Goal: Task Accomplishment & Management: Use online tool/utility

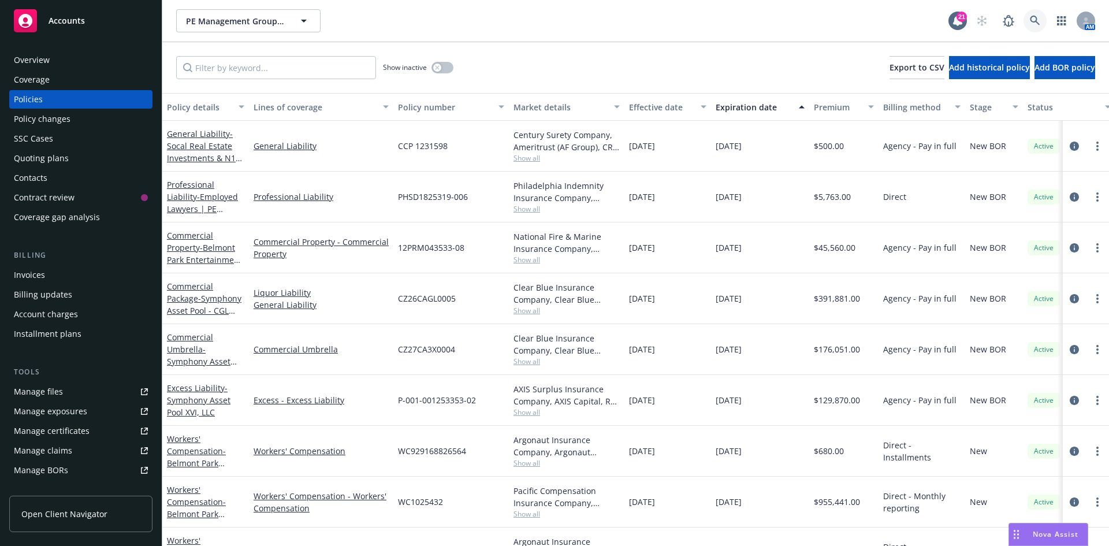
click at [1037, 20] on icon at bounding box center [1035, 21] width 10 height 10
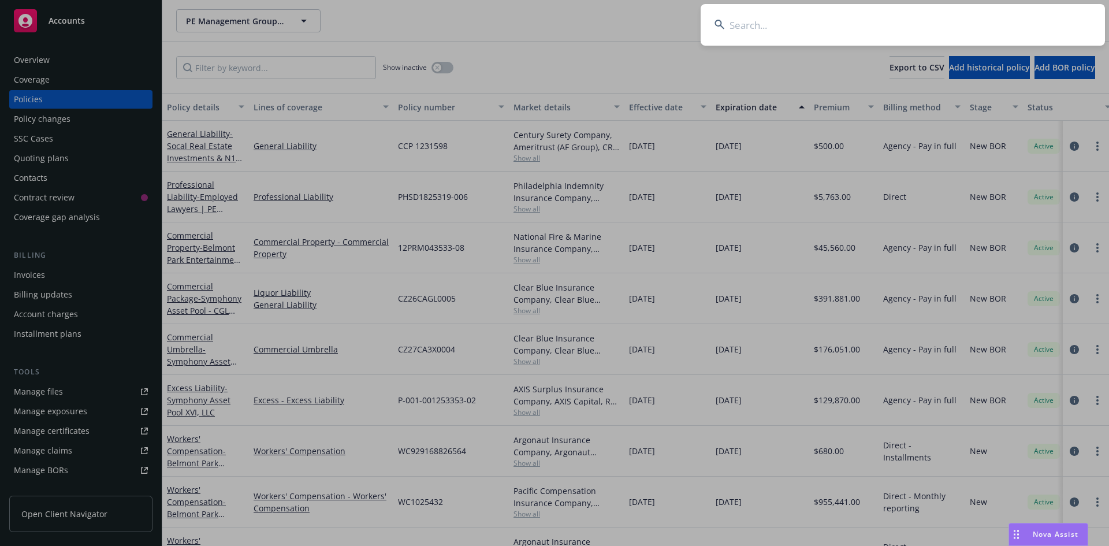
click at [820, 28] on input at bounding box center [903, 25] width 404 height 42
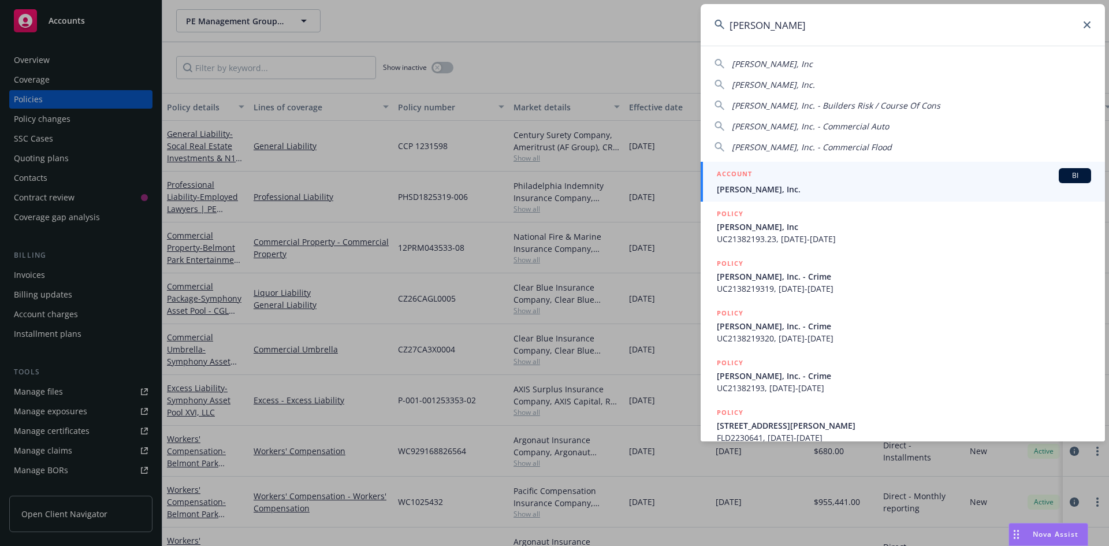
type input "[PERSON_NAME]"
click at [732, 181] on h5 "ACCOUNT" at bounding box center [734, 175] width 35 height 14
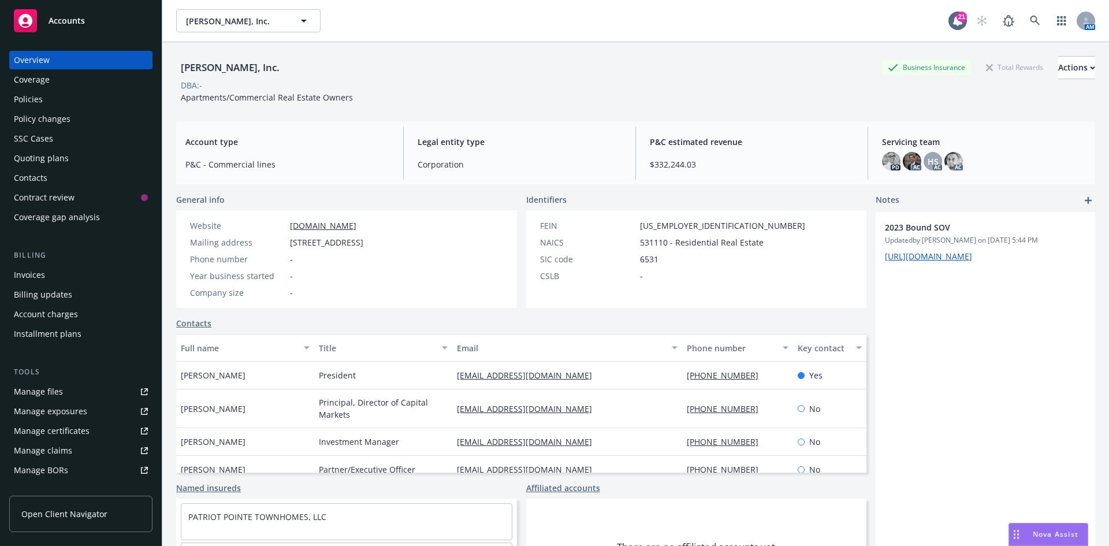
click at [49, 103] on div "Policies" at bounding box center [81, 99] width 134 height 18
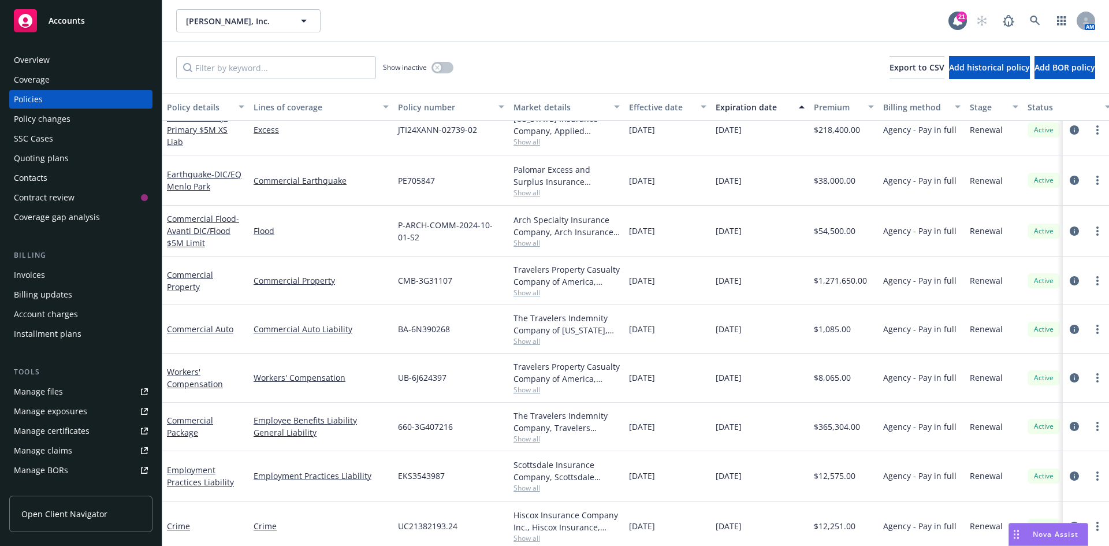
scroll to position [116, 0]
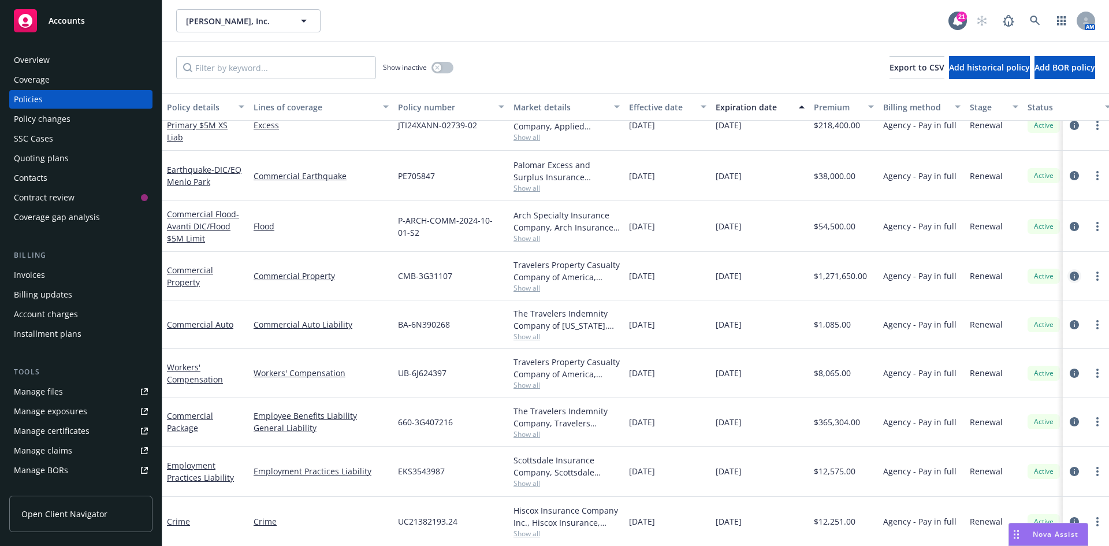
click at [1070, 276] on icon "circleInformation" at bounding box center [1074, 275] width 9 height 9
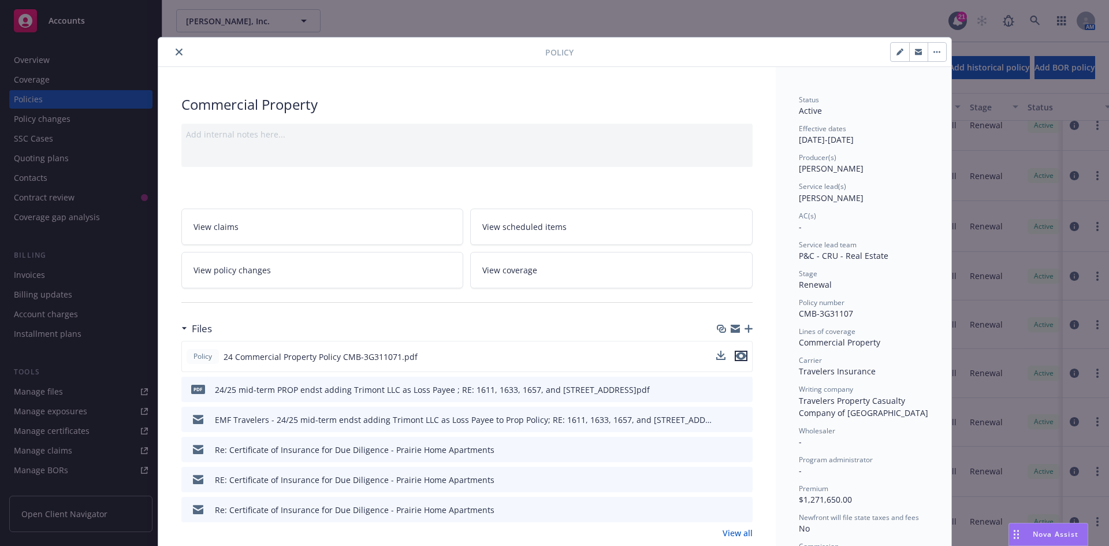
click at [737, 355] on icon "preview file" at bounding box center [741, 356] width 10 height 8
click at [818, 30] on div "Policy Commercial Property Add internal notes here... View claims View schedule…" at bounding box center [554, 273] width 1109 height 546
drag, startPoint x: 907, startPoint y: 13, endPoint x: 838, endPoint y: 23, distance: 70.1
click at [907, 13] on div "Policy Commercial Property Add internal notes here... View claims View schedule…" at bounding box center [554, 273] width 1109 height 546
click at [176, 51] on icon "close" at bounding box center [179, 52] width 7 height 7
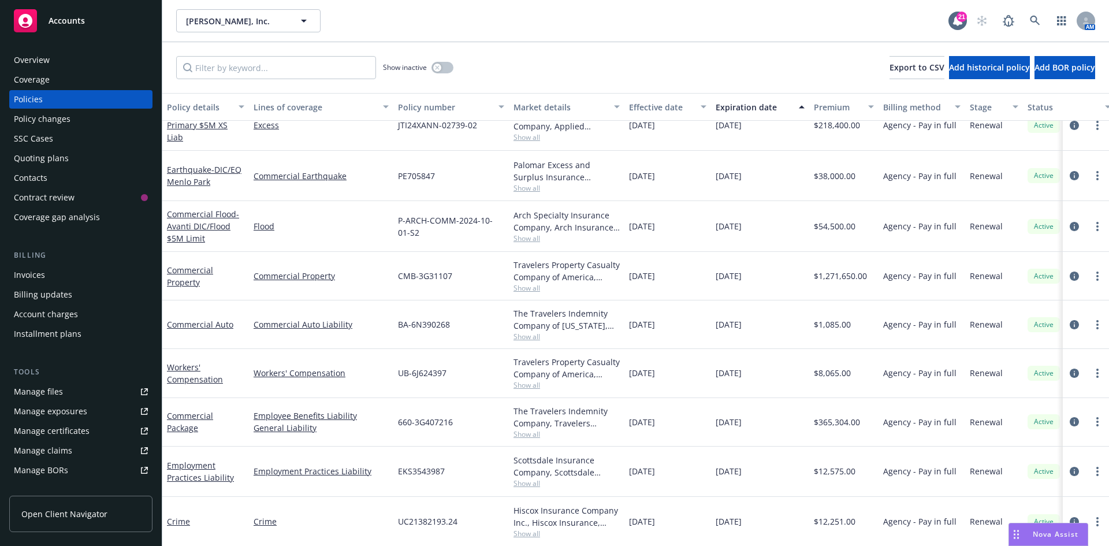
click at [53, 23] on span "Accounts" at bounding box center [67, 20] width 36 height 9
click at [74, 23] on span "Accounts" at bounding box center [67, 20] width 36 height 9
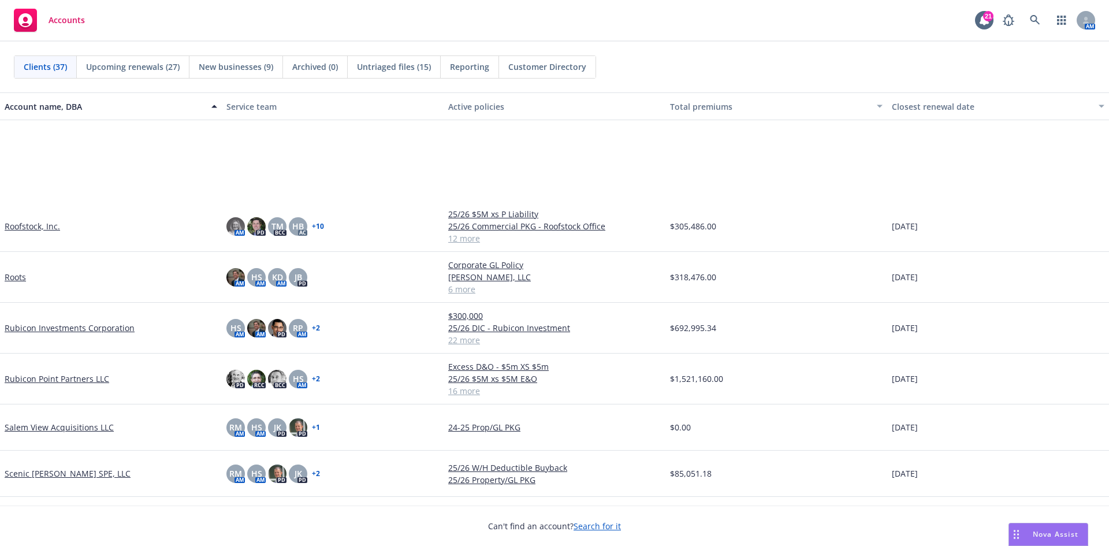
scroll to position [1352, 0]
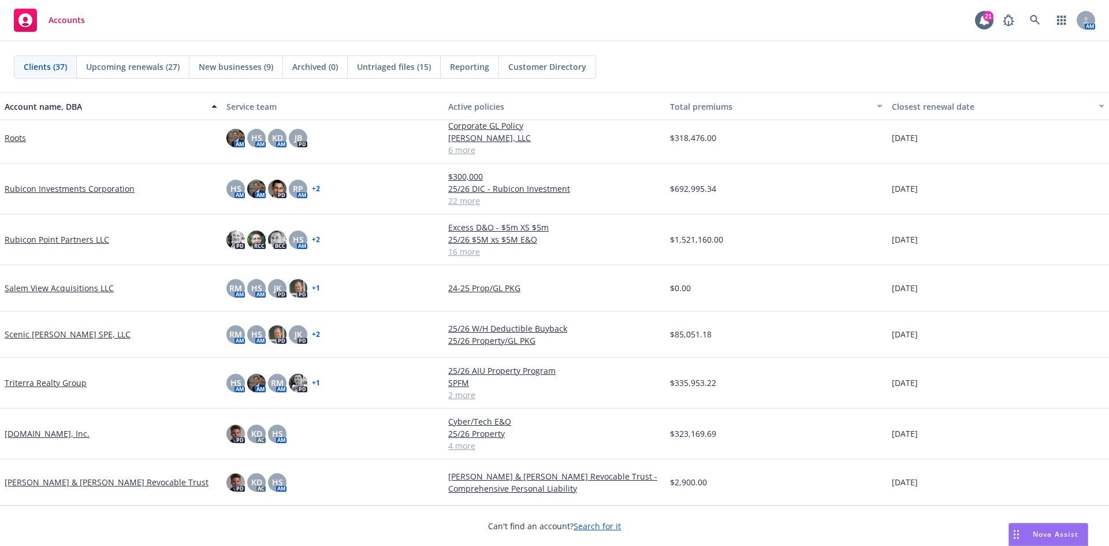
click at [27, 386] on link "Triterra Realty Group" at bounding box center [46, 383] width 82 height 12
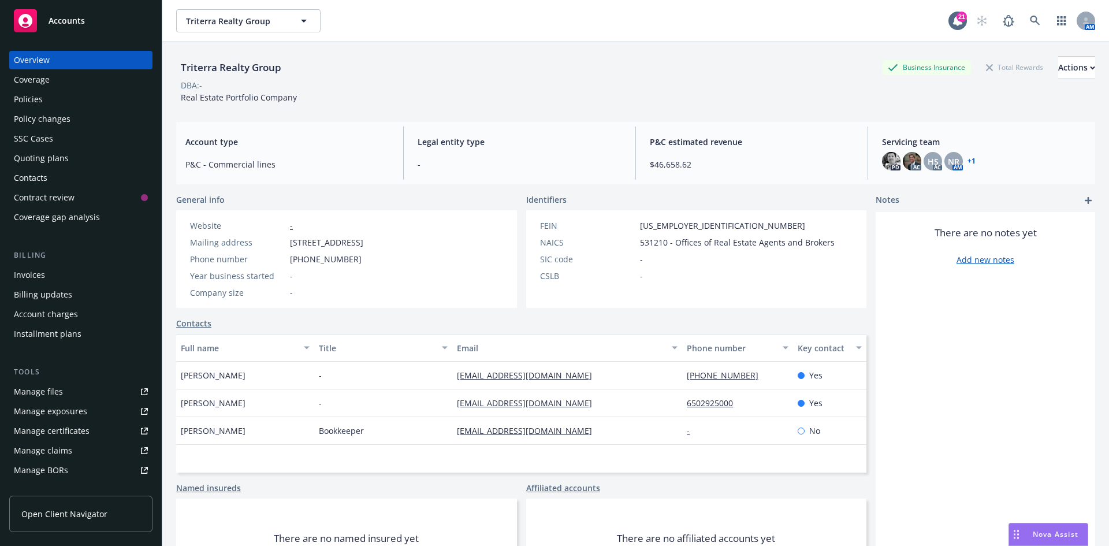
click at [59, 99] on div "Policies" at bounding box center [81, 99] width 134 height 18
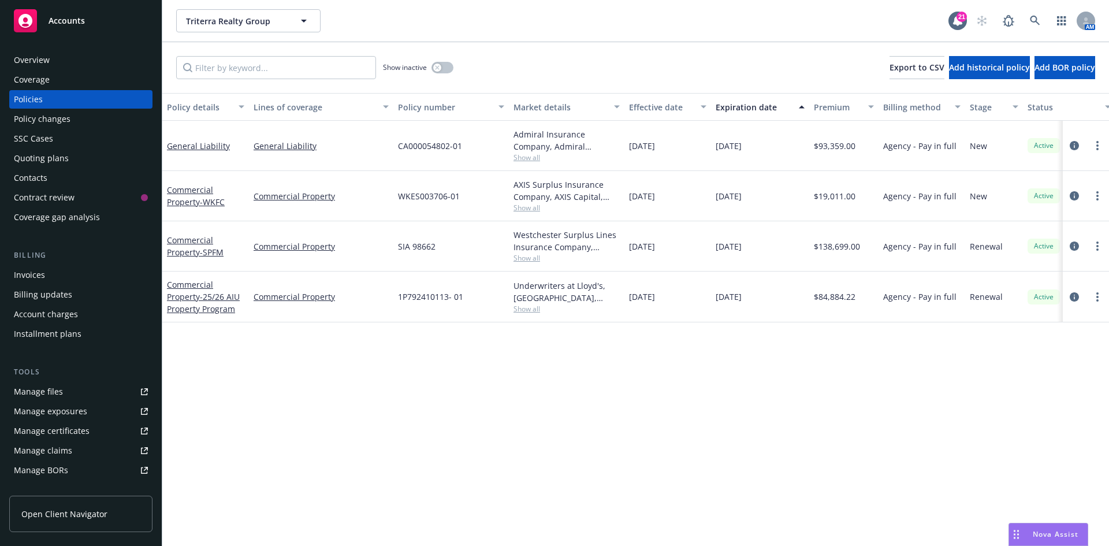
click at [535, 312] on span "Show all" at bounding box center [566, 309] width 106 height 10
drag, startPoint x: 461, startPoint y: 299, endPoint x: 394, endPoint y: 300, distance: 67.6
click at [394, 300] on div "1P792410113- 01" at bounding box center [451, 296] width 116 height 51
copy span "1P792410113- 01"
click at [1036, 18] on icon at bounding box center [1035, 21] width 10 height 10
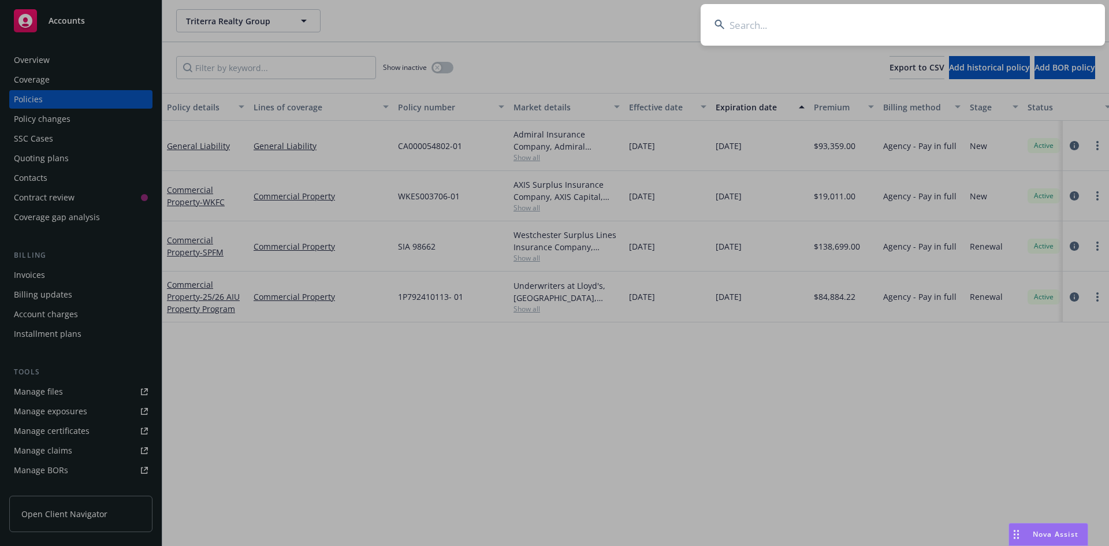
click at [856, 25] on input at bounding box center [903, 25] width 404 height 42
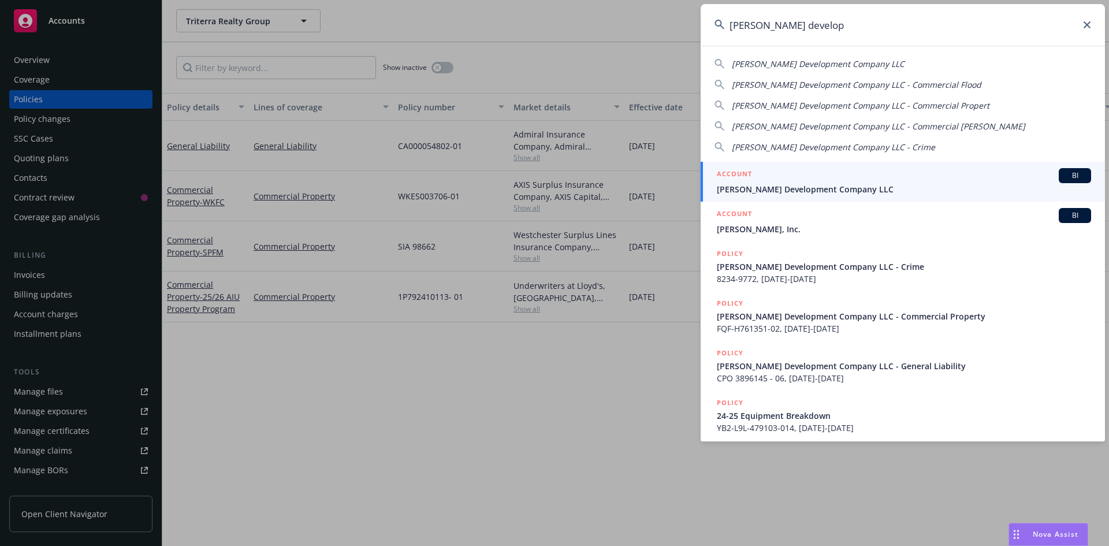
type input "[PERSON_NAME] develop"
click at [758, 192] on span "[PERSON_NAME] Development Company LLC" at bounding box center [904, 189] width 374 height 12
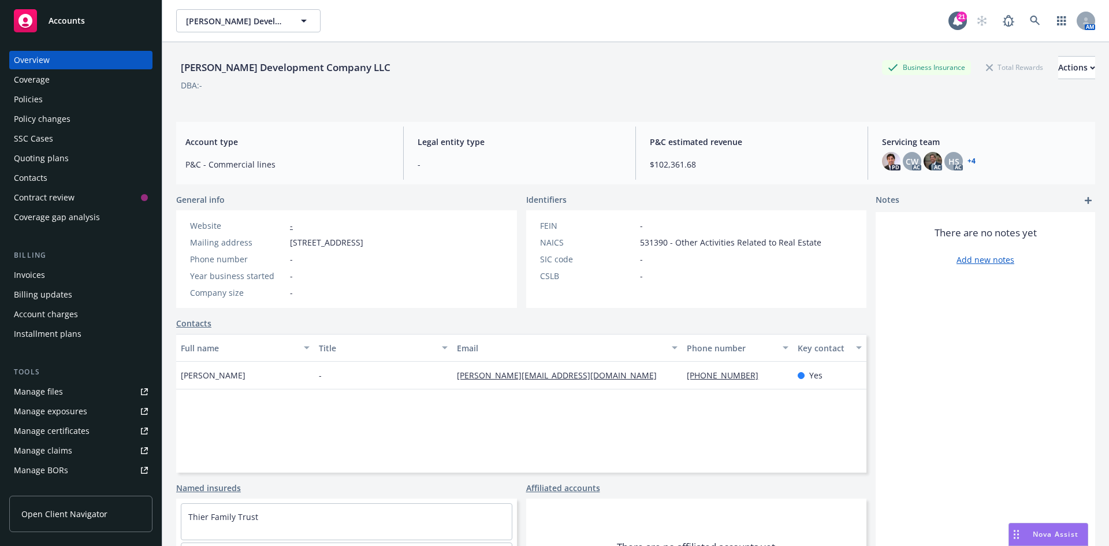
click at [73, 162] on div "Quoting plans" at bounding box center [81, 158] width 134 height 18
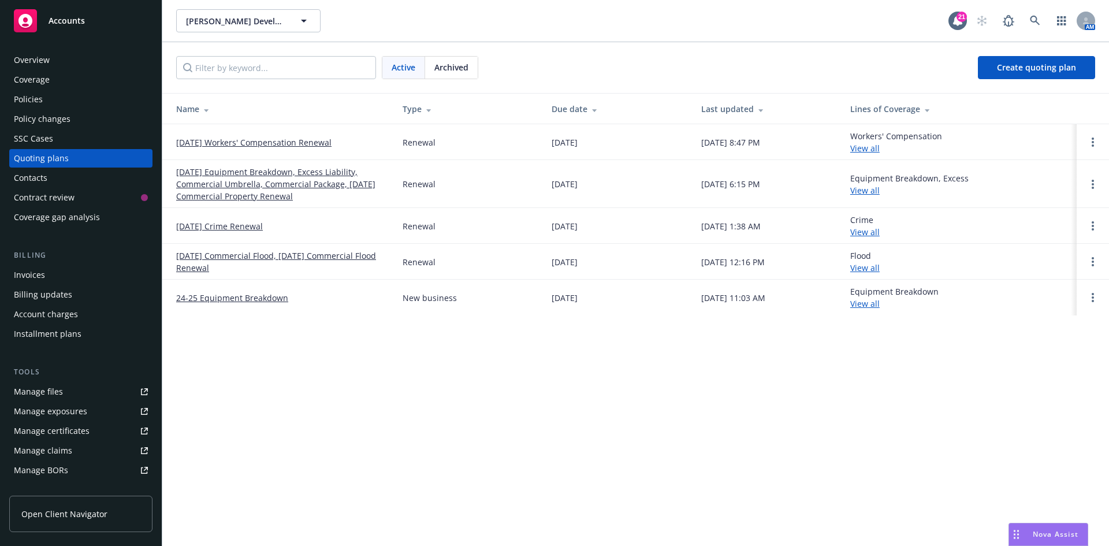
click at [250, 185] on link "[DATE] Equipment Breakdown, Excess Liability, Commercial Umbrella, Commercial P…" at bounding box center [280, 184] width 208 height 36
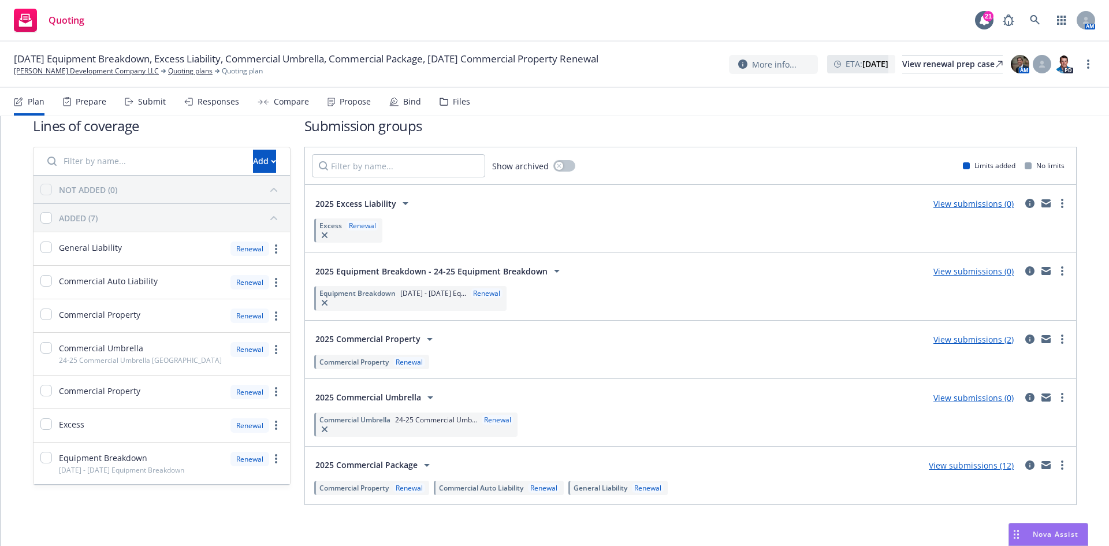
scroll to position [28, 0]
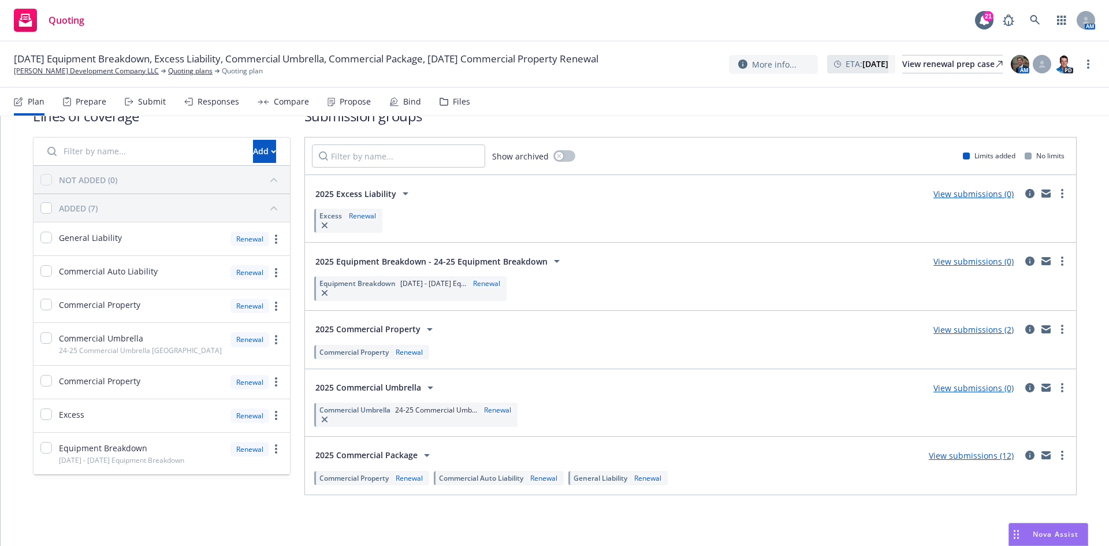
click at [967, 453] on link "View submissions (12)" at bounding box center [971, 455] width 85 height 11
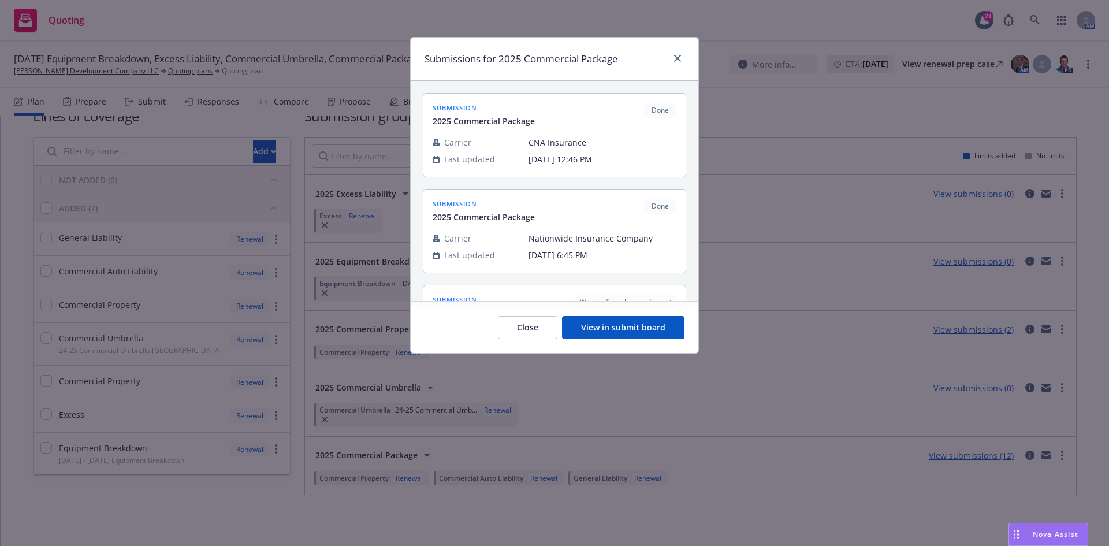
click at [654, 326] on button "View in submit board" at bounding box center [623, 327] width 122 height 23
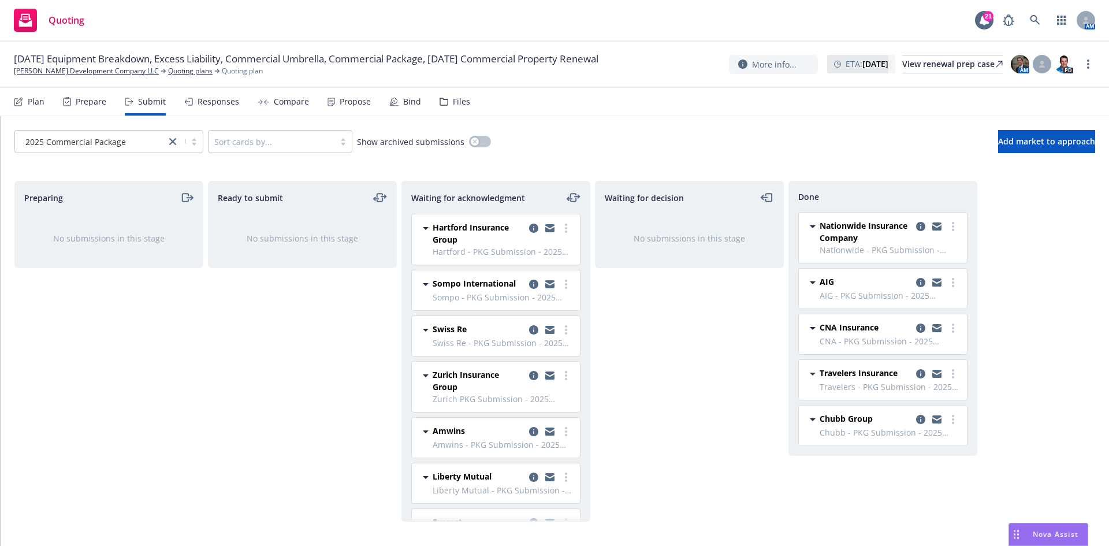
click at [278, 103] on div "Compare" at bounding box center [291, 101] width 35 height 9
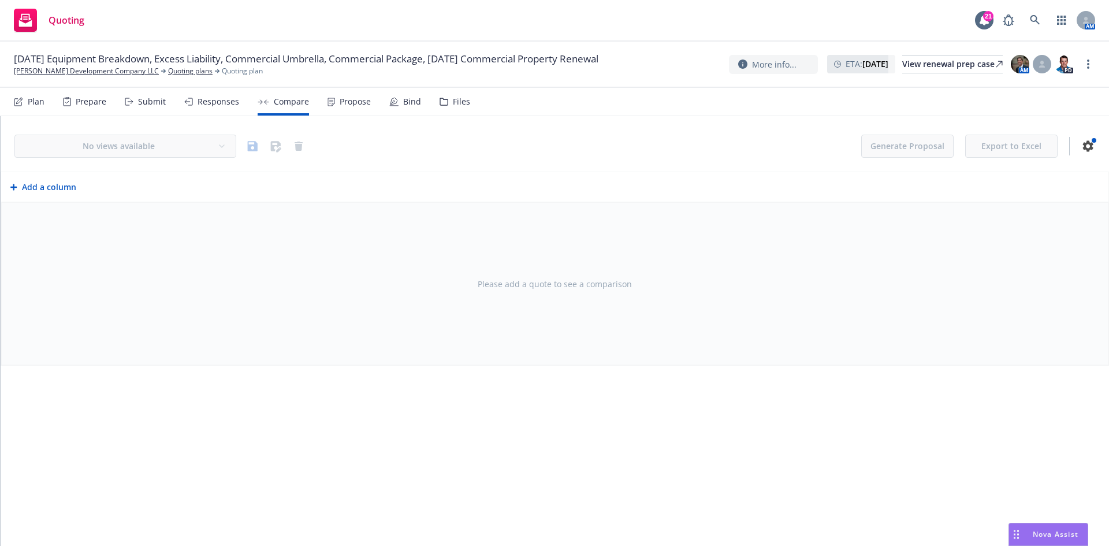
click at [32, 103] on div "Plan" at bounding box center [36, 101] width 17 height 9
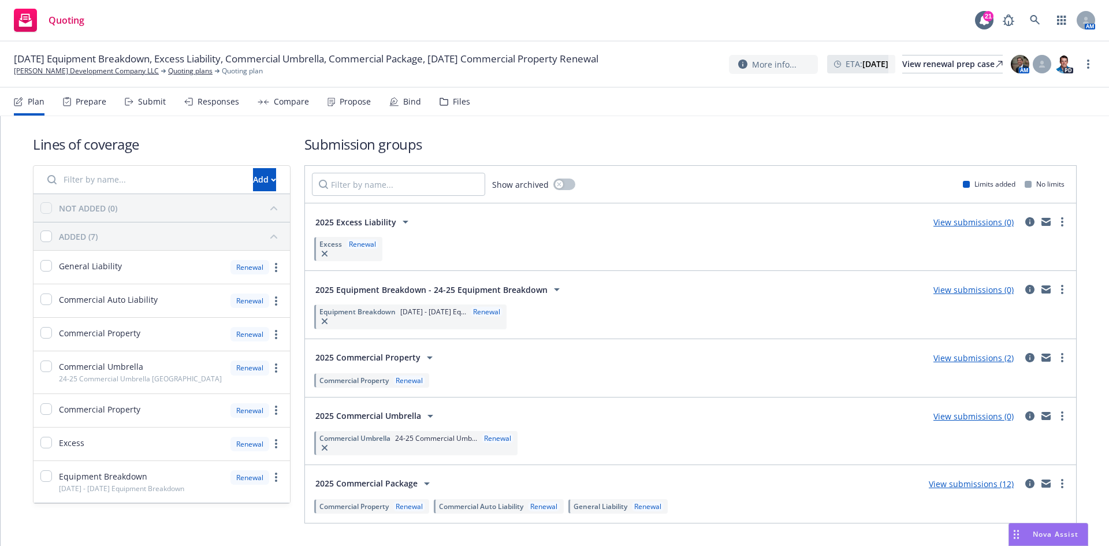
click at [375, 509] on span "Commercial Property" at bounding box center [353, 506] width 69 height 10
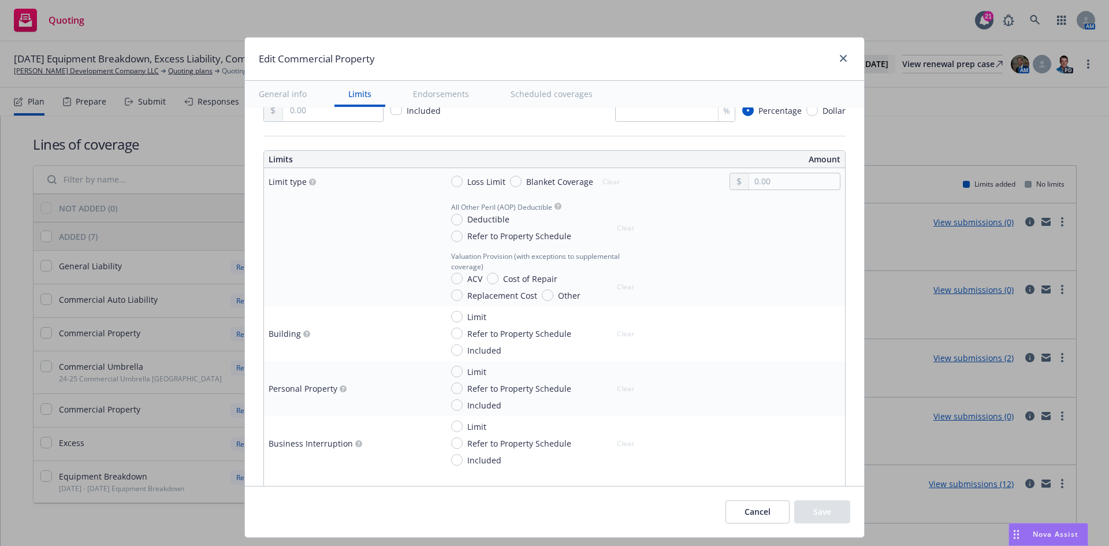
scroll to position [289, 0]
drag, startPoint x: 844, startPoint y: 60, endPoint x: 822, endPoint y: 69, distance: 24.3
click at [844, 60] on icon "close" at bounding box center [843, 58] width 7 height 7
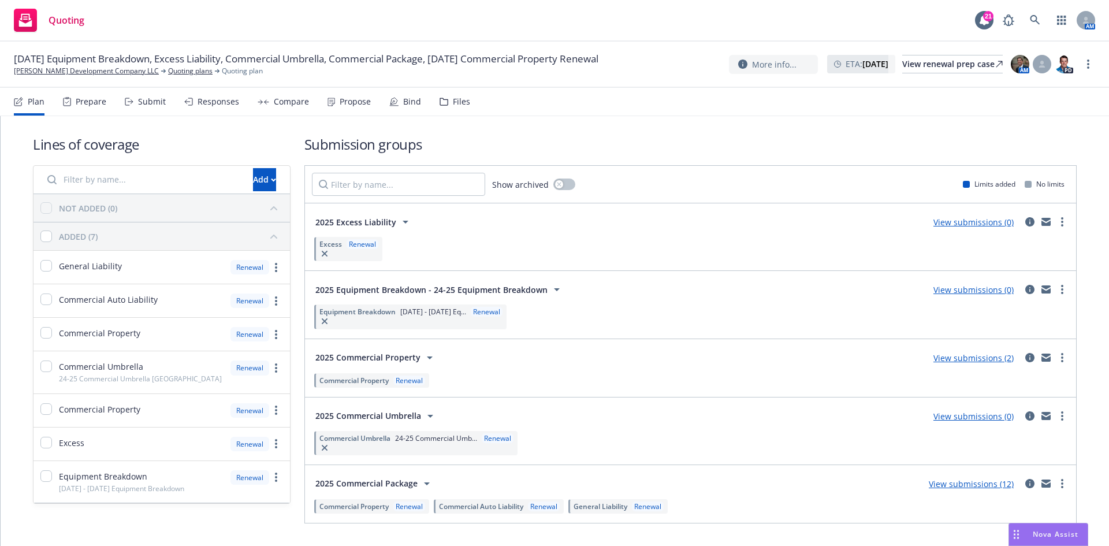
click at [493, 507] on span "Commercial Auto Liability" at bounding box center [481, 506] width 84 height 10
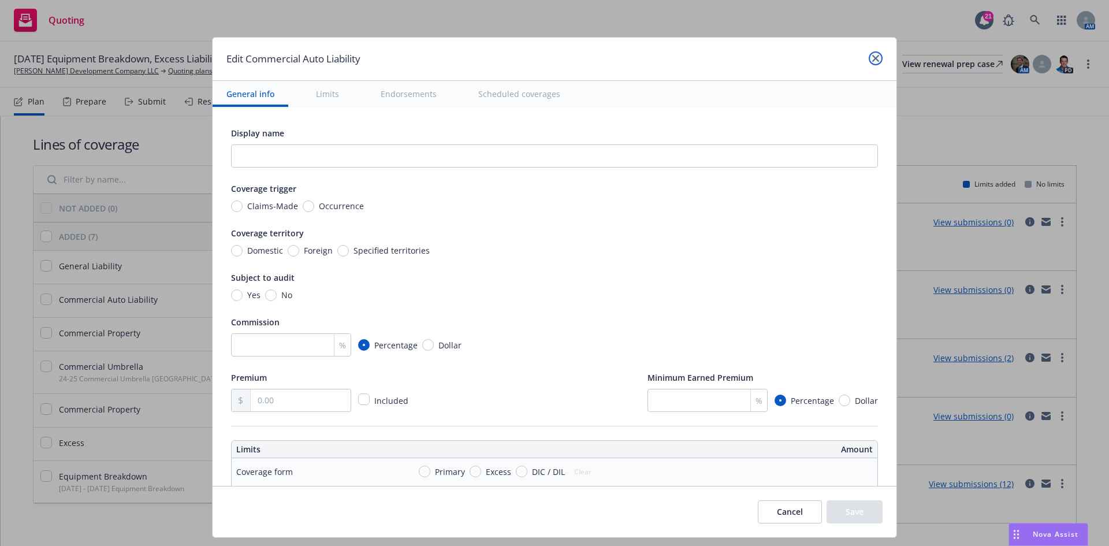
click at [877, 57] on link "close" at bounding box center [876, 58] width 14 height 14
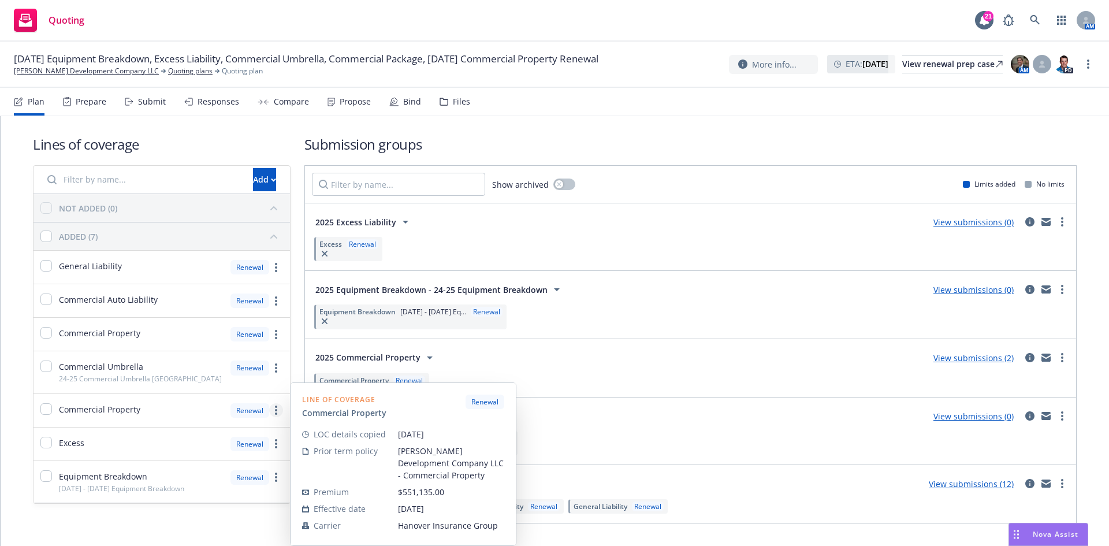
click at [276, 410] on link "more" at bounding box center [276, 410] width 14 height 14
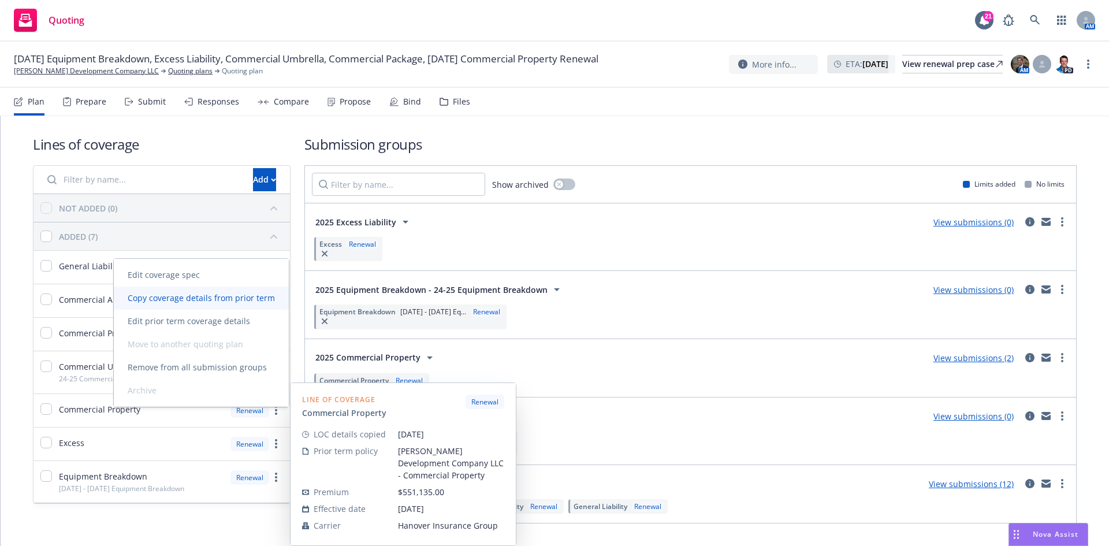
click at [246, 301] on span "Copy coverage details from prior term" at bounding box center [201, 297] width 175 height 11
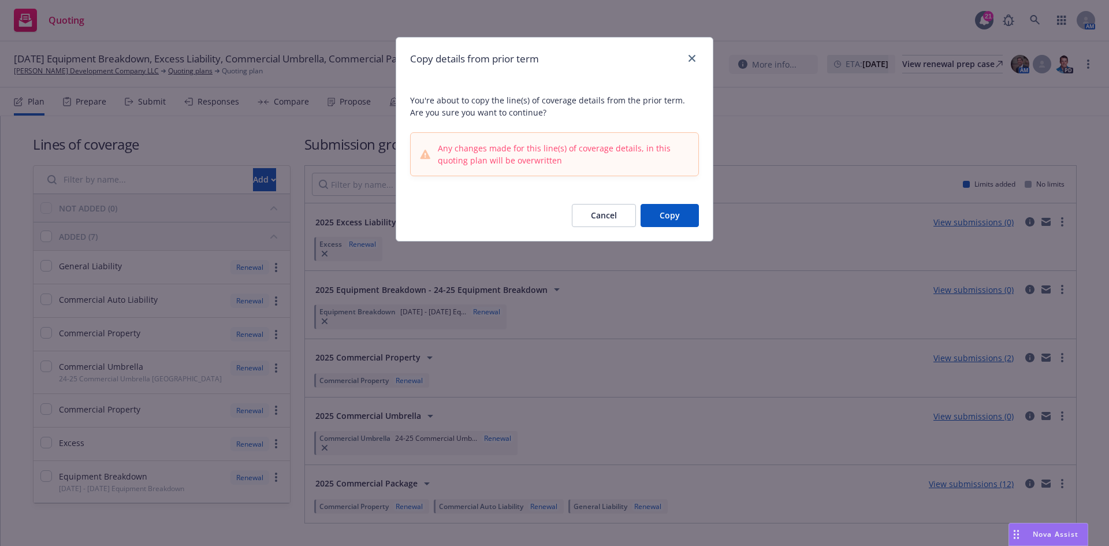
click at [665, 218] on button "Copy" at bounding box center [670, 215] width 58 height 23
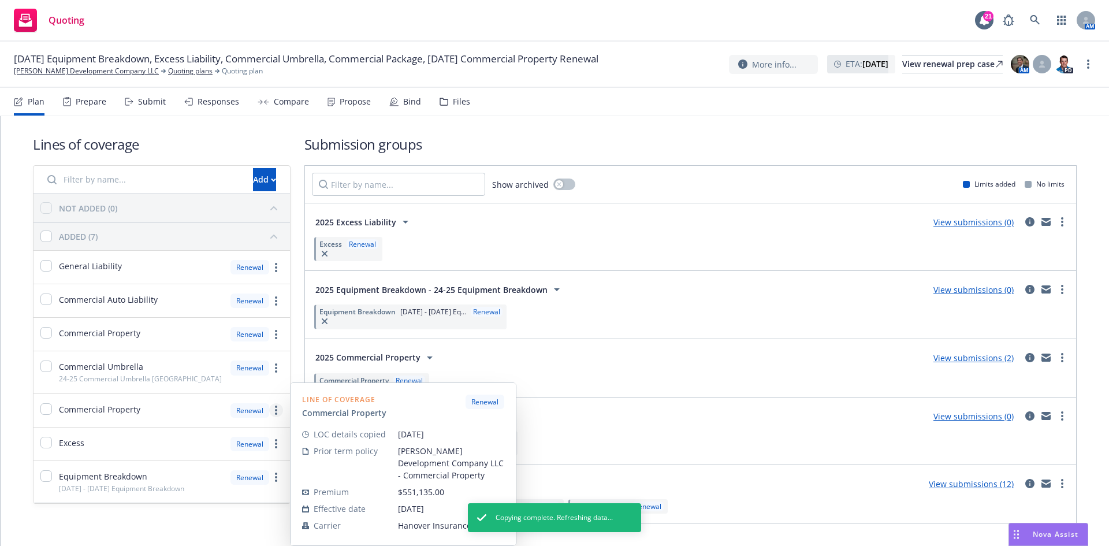
click at [276, 416] on link "more" at bounding box center [276, 410] width 14 height 14
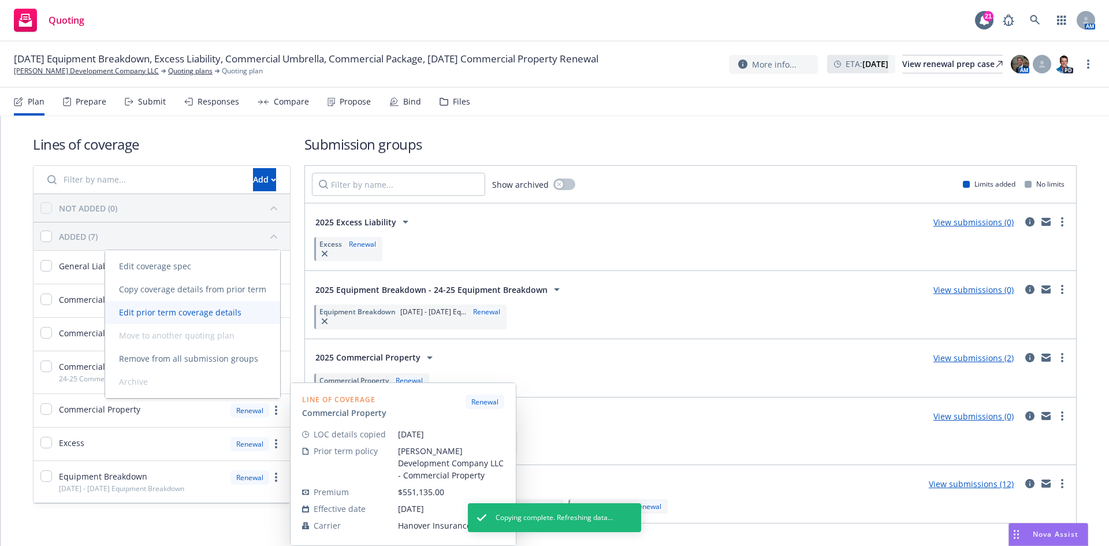
click at [217, 316] on span "Edit prior term coverage details" at bounding box center [180, 312] width 150 height 11
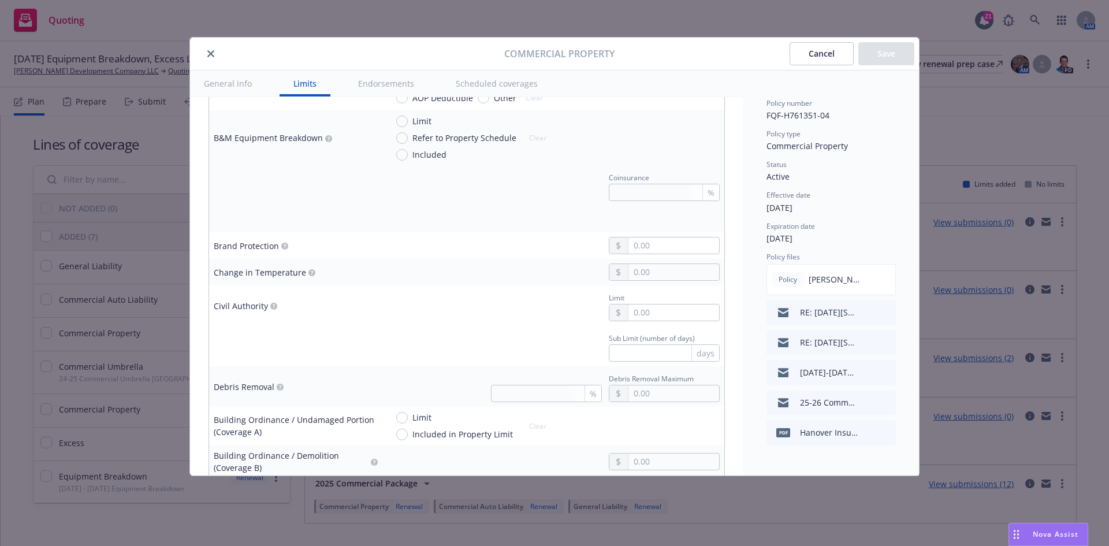
scroll to position [1097, 0]
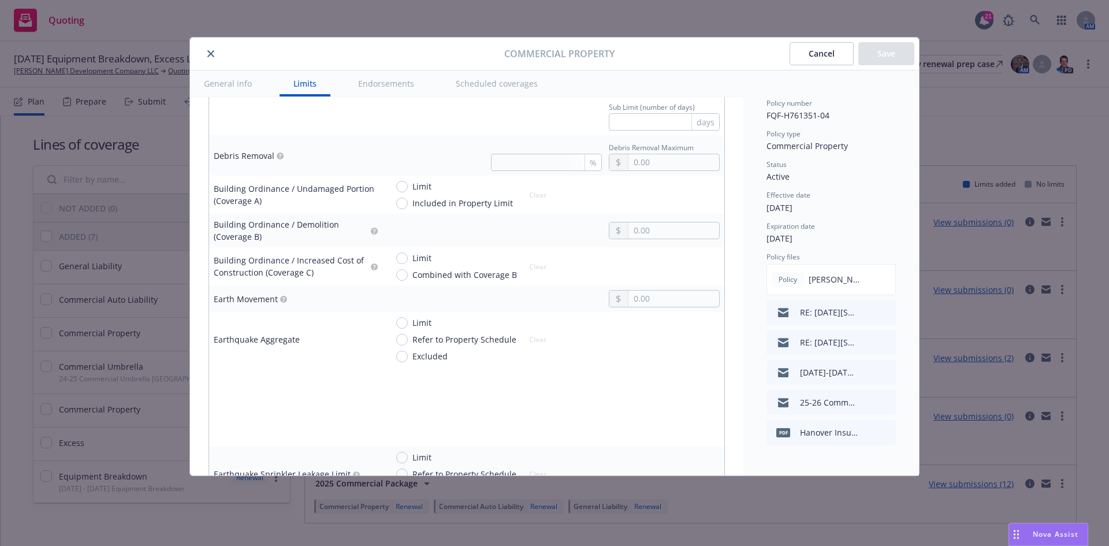
click at [827, 50] on button "Cancel" at bounding box center [822, 53] width 64 height 23
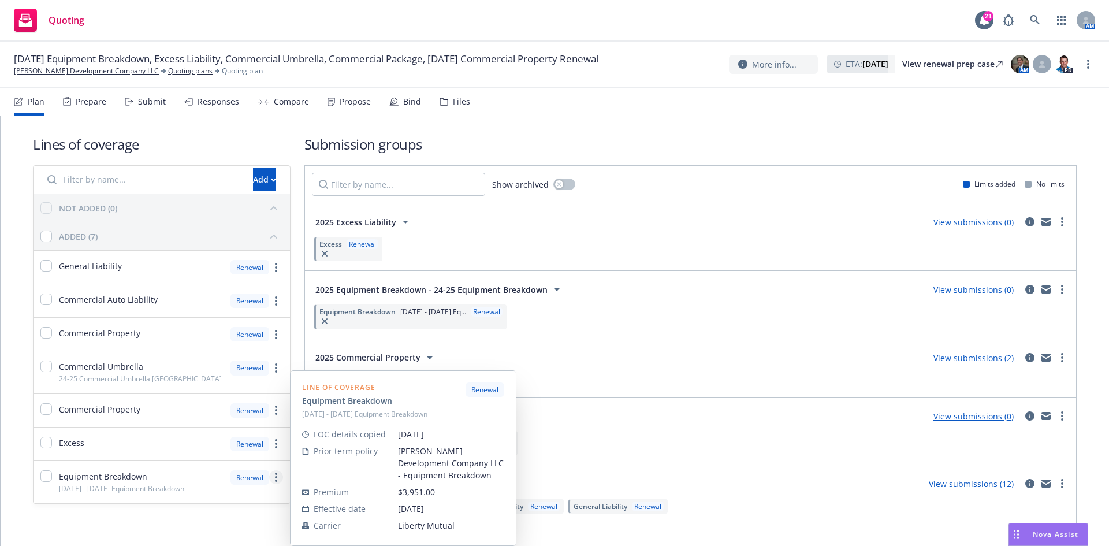
click at [271, 478] on link "more" at bounding box center [276, 477] width 14 height 14
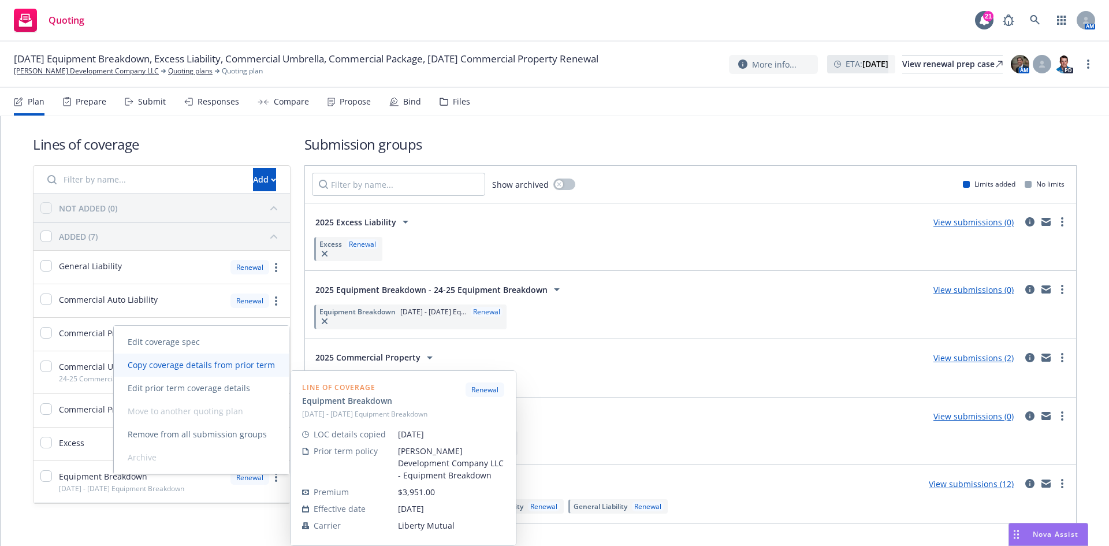
click at [238, 364] on span "Copy coverage details from prior term" at bounding box center [201, 364] width 175 height 11
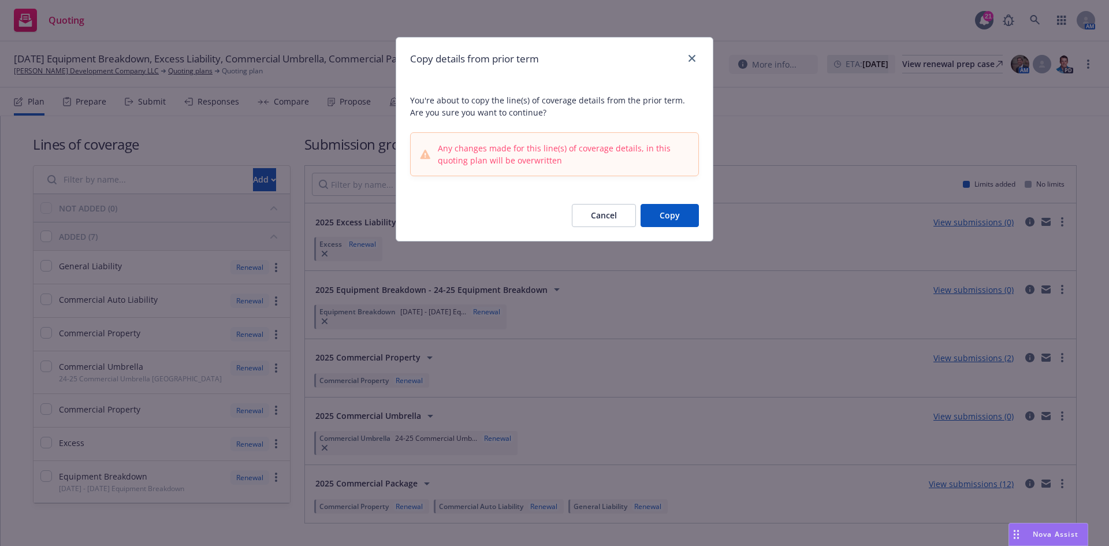
click at [689, 210] on button "Copy" at bounding box center [670, 215] width 58 height 23
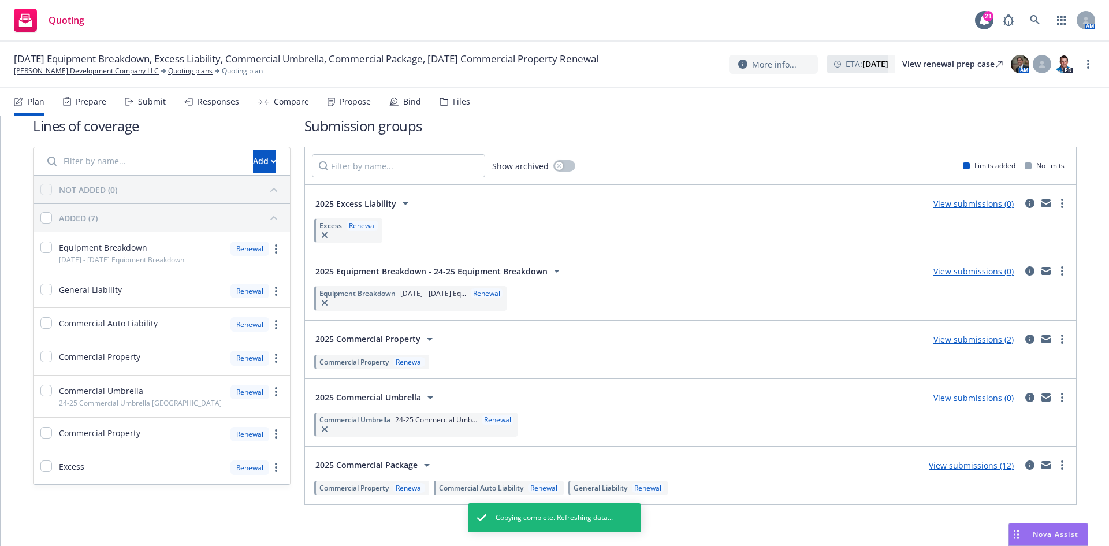
scroll to position [28, 0]
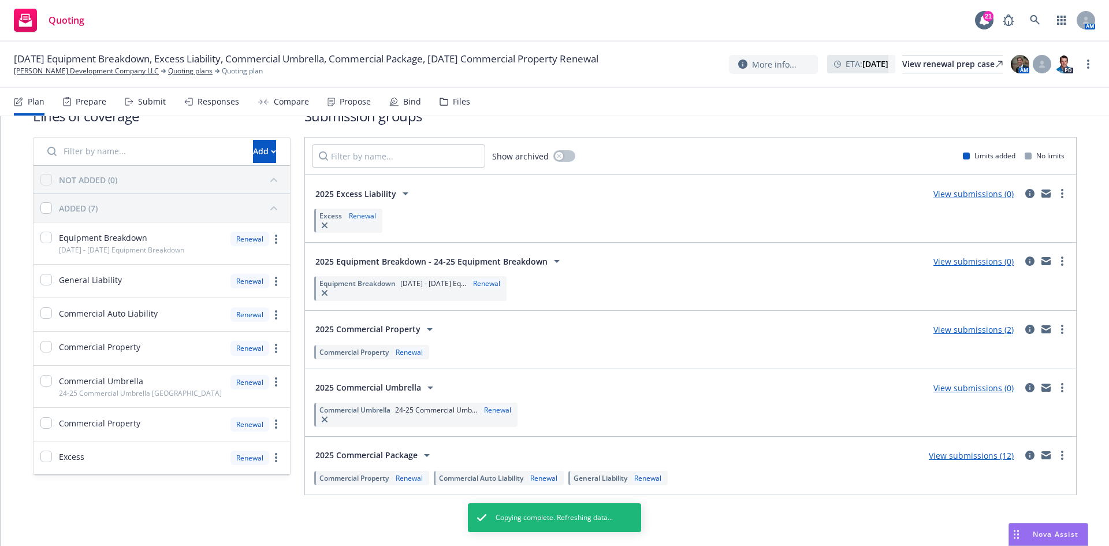
click at [492, 477] on span "Commercial Auto Liability" at bounding box center [481, 478] width 84 height 10
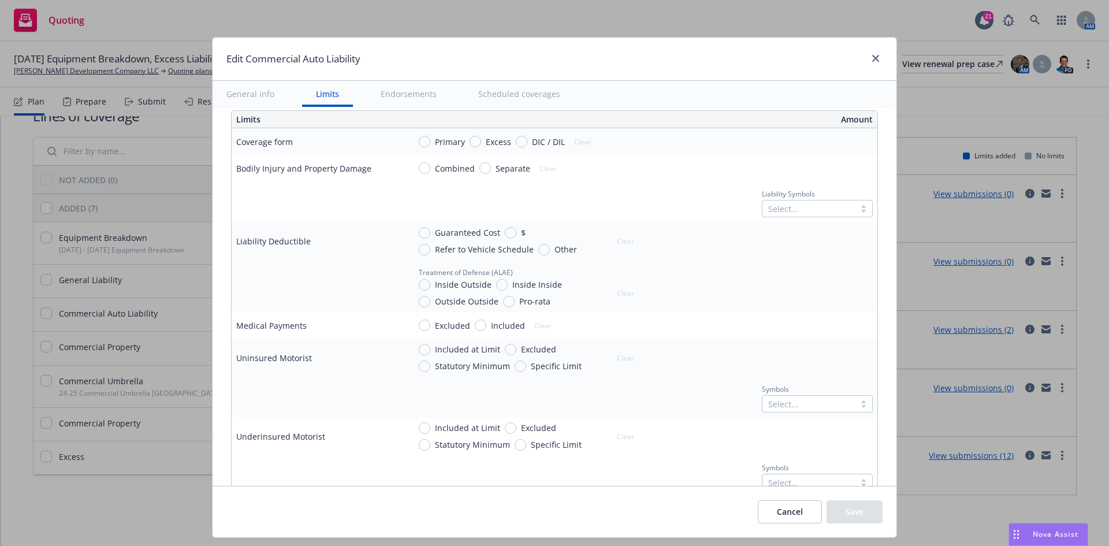
scroll to position [404, 0]
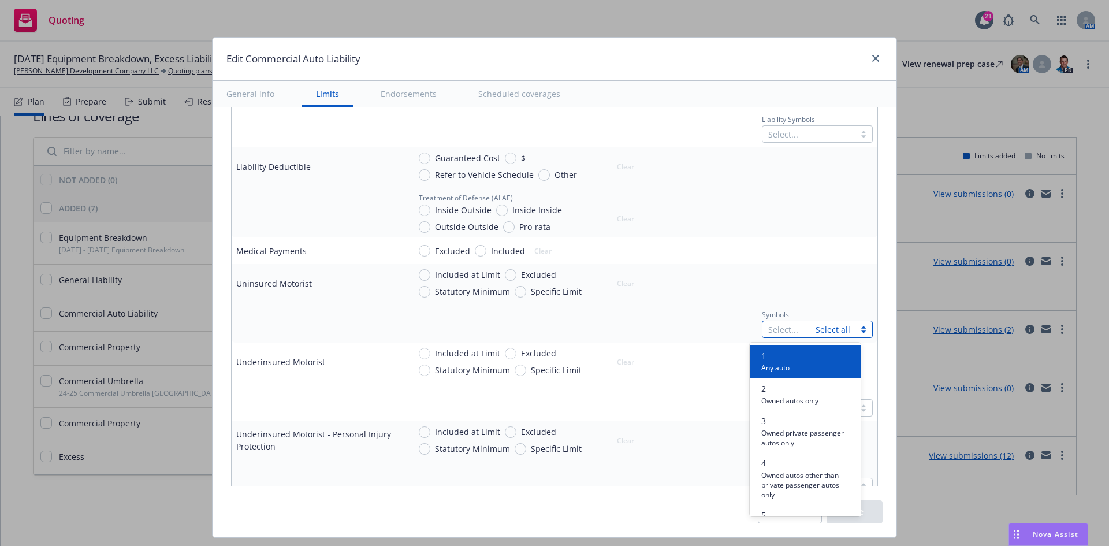
click at [777, 330] on div at bounding box center [789, 329] width 42 height 14
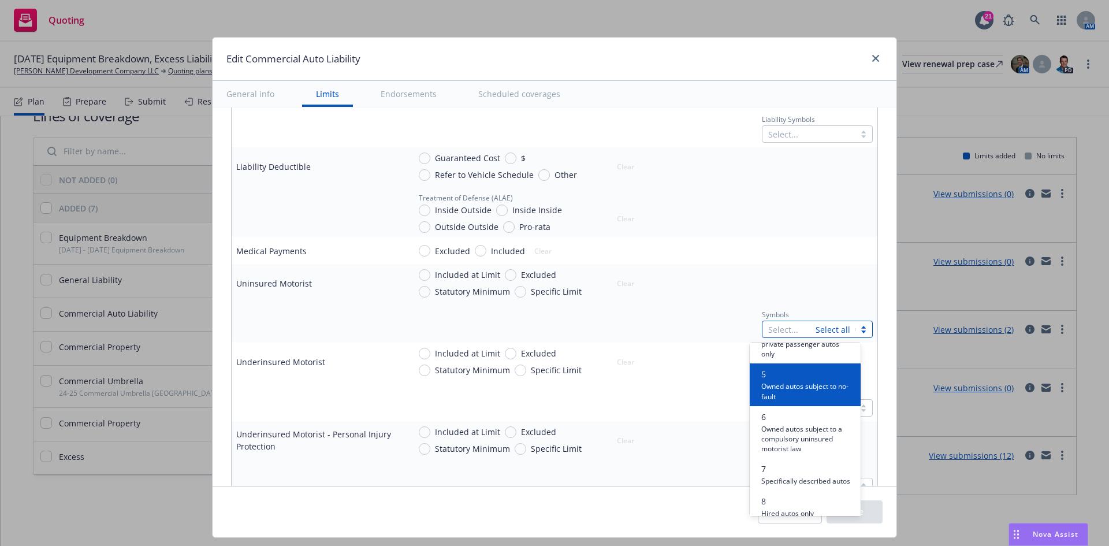
scroll to position [173, 0]
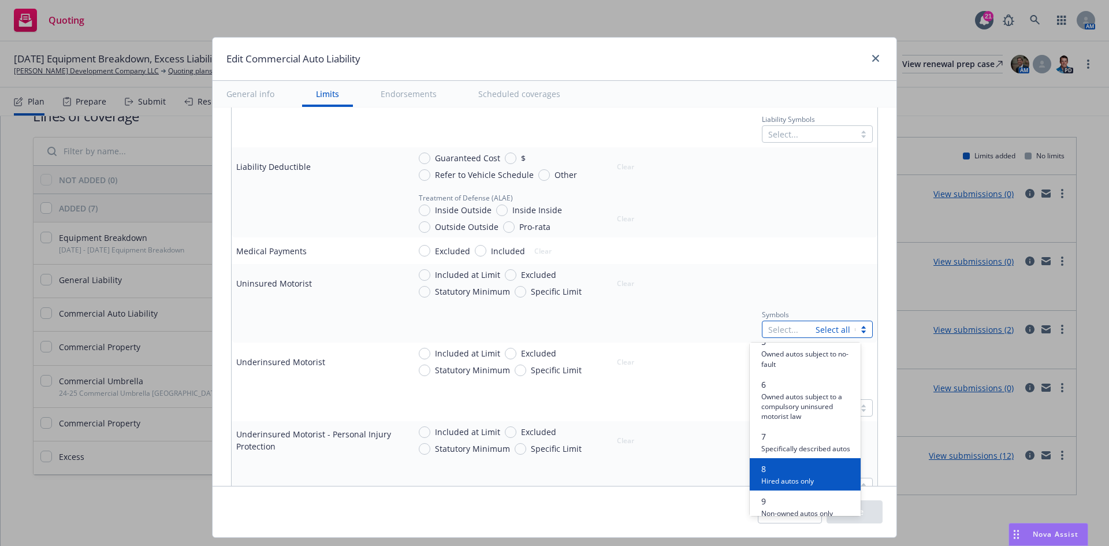
click at [782, 486] on span "Hired autos only" at bounding box center [787, 480] width 53 height 11
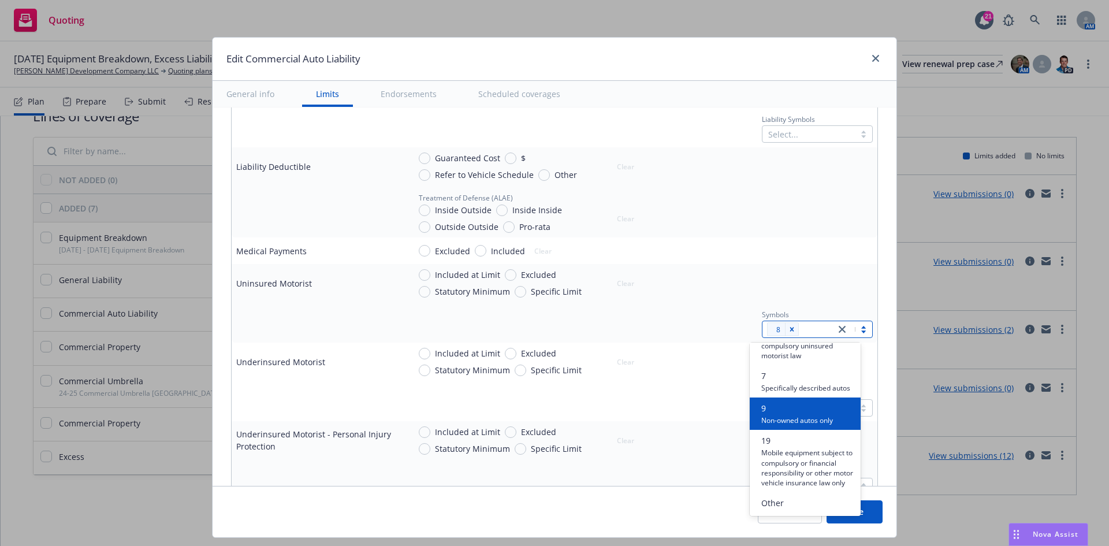
click at [778, 402] on span "9" at bounding box center [797, 408] width 72 height 12
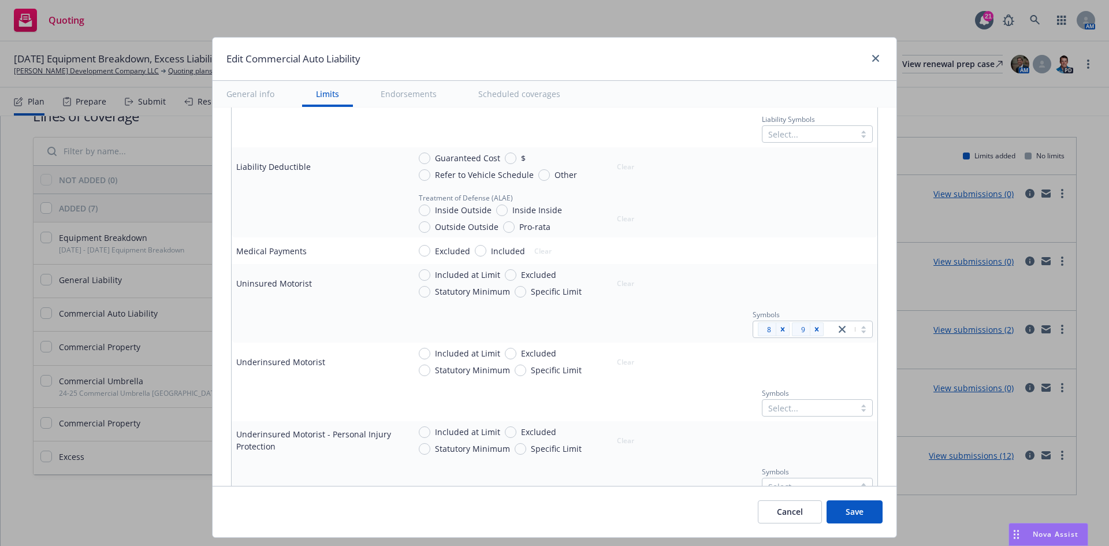
click at [350, 318] on div at bounding box center [318, 322] width 164 height 14
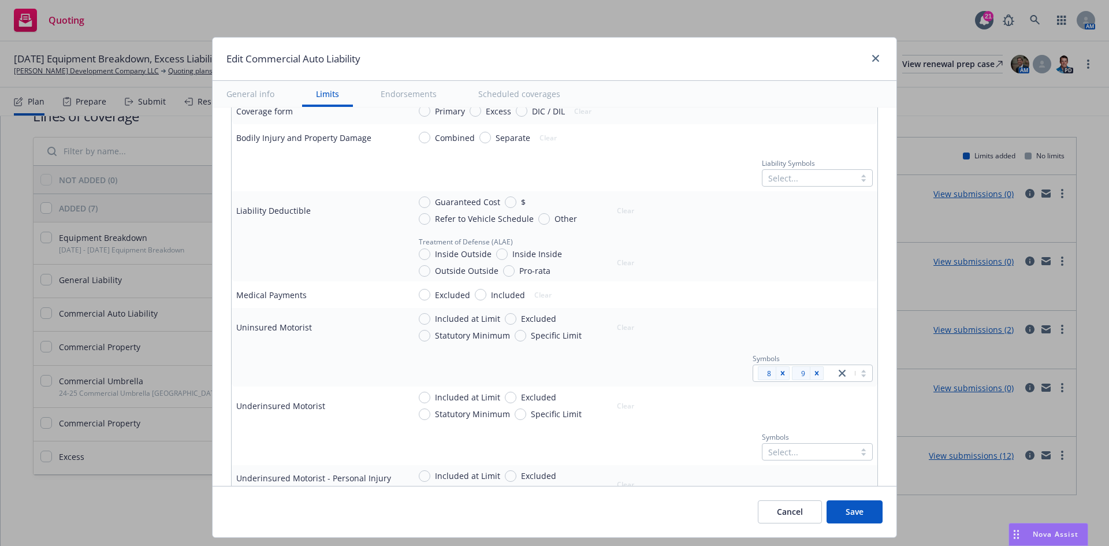
scroll to position [231, 0]
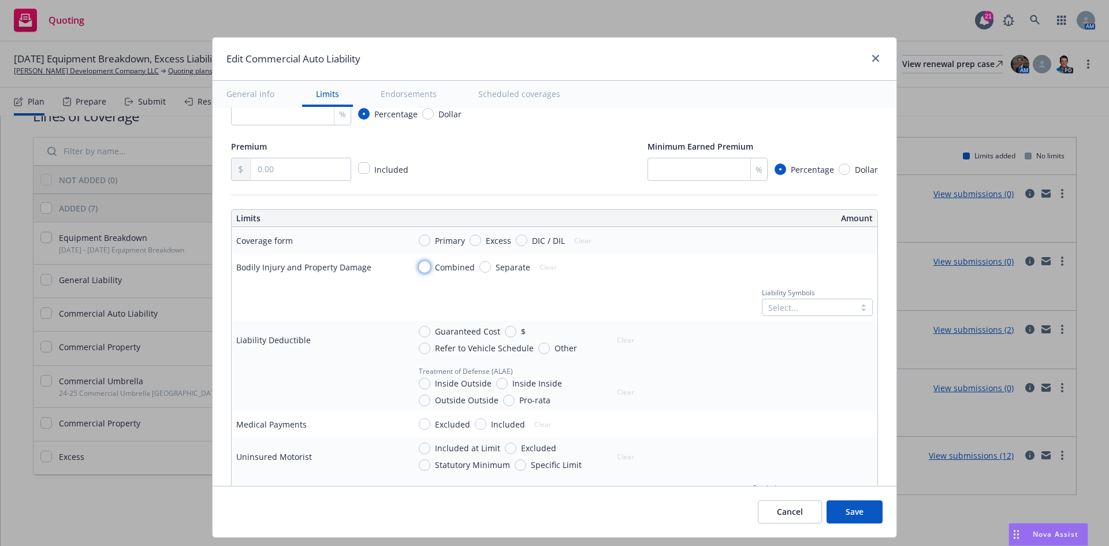
drag, startPoint x: 416, startPoint y: 269, endPoint x: 423, endPoint y: 267, distance: 6.5
click at [419, 269] on input "Combined" at bounding box center [425, 267] width 12 height 12
radio input "true"
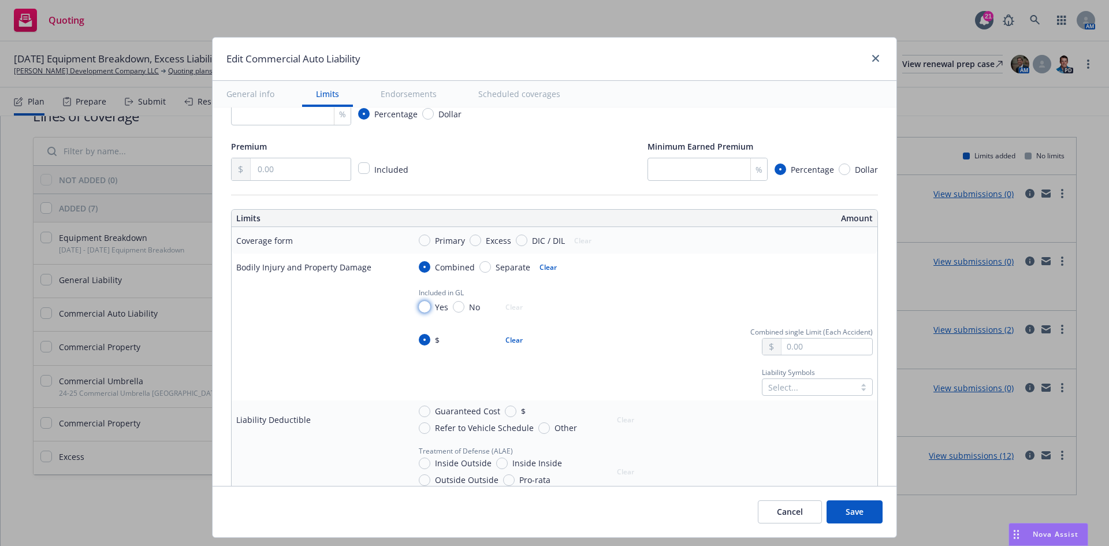
click at [419, 306] on input "Yes" at bounding box center [425, 307] width 12 height 12
radio input "true"
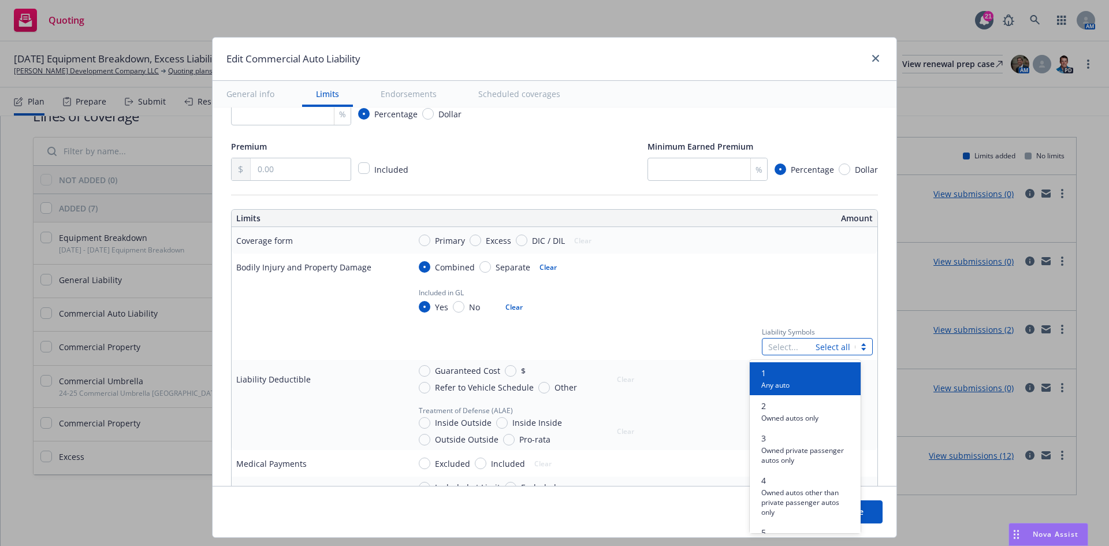
click at [780, 351] on div at bounding box center [789, 347] width 42 height 14
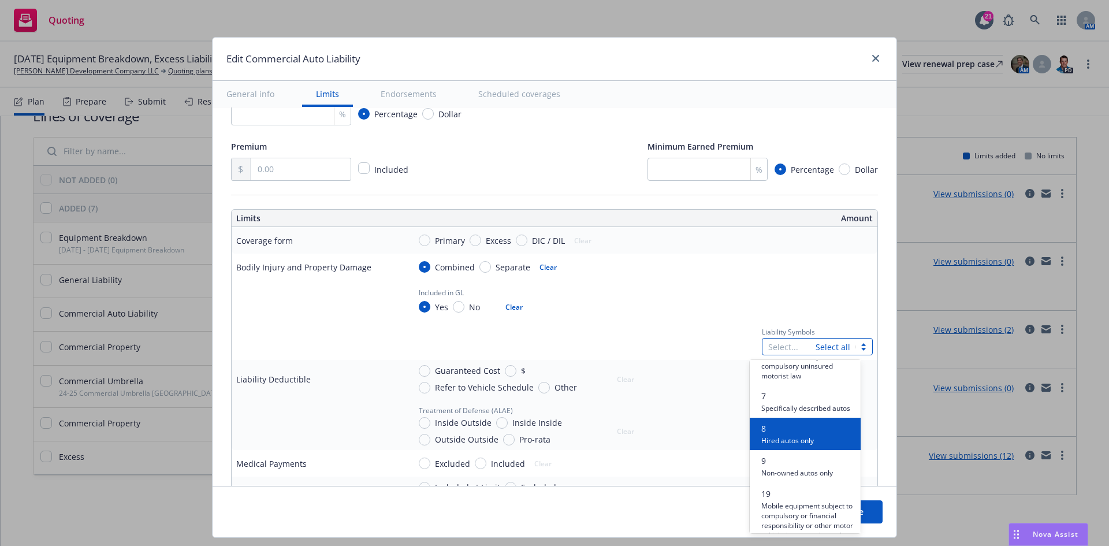
click at [790, 450] on div "8 Hired autos only" at bounding box center [805, 434] width 111 height 32
click at [789, 445] on span "Non-owned autos only" at bounding box center [797, 439] width 72 height 11
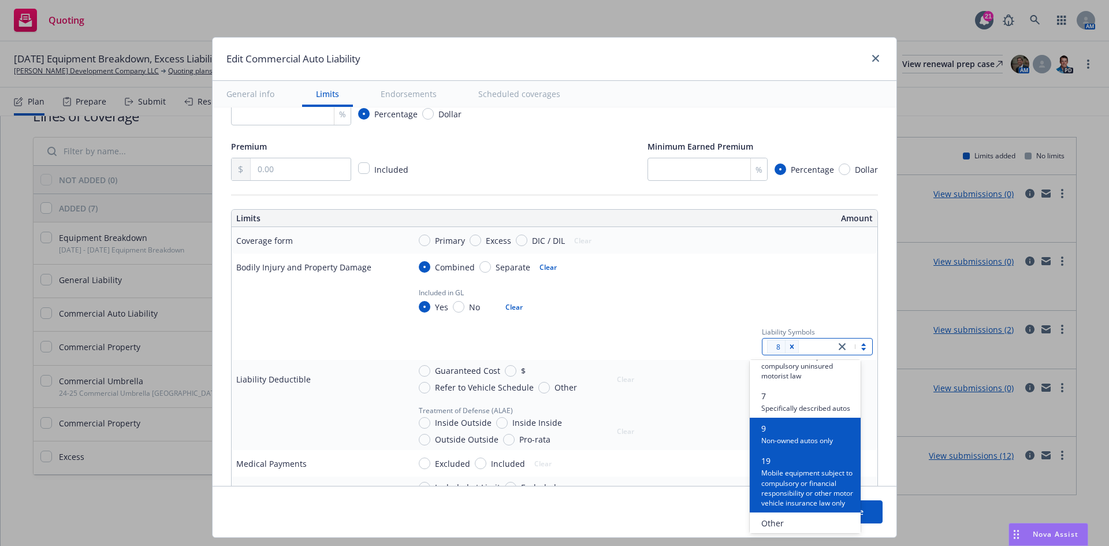
scroll to position [211, 0]
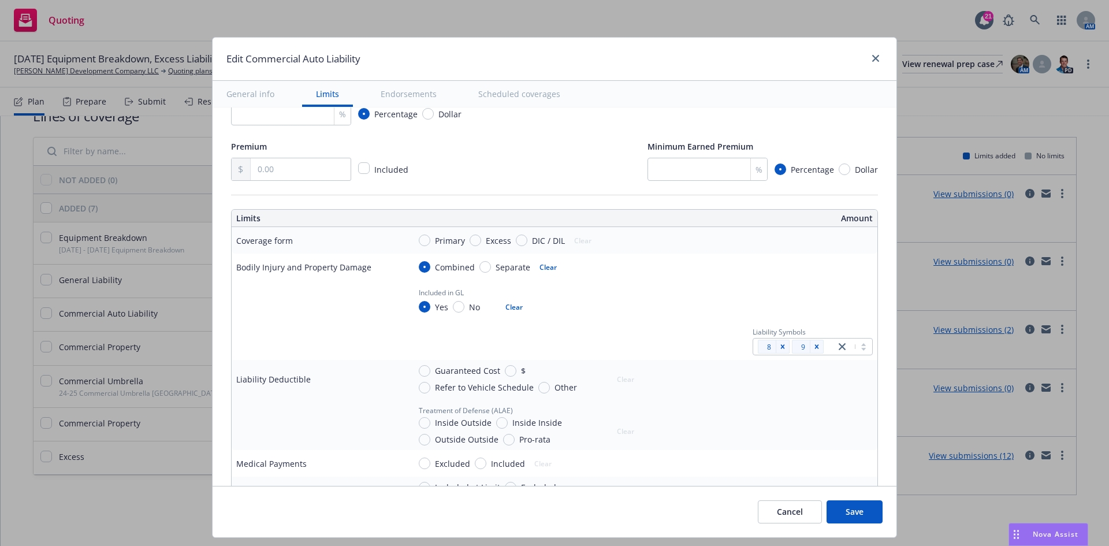
click at [646, 364] on div "Guaranteed Cost $ Refer to Vehicle Schedule Other Clear" at bounding box center [641, 378] width 463 height 29
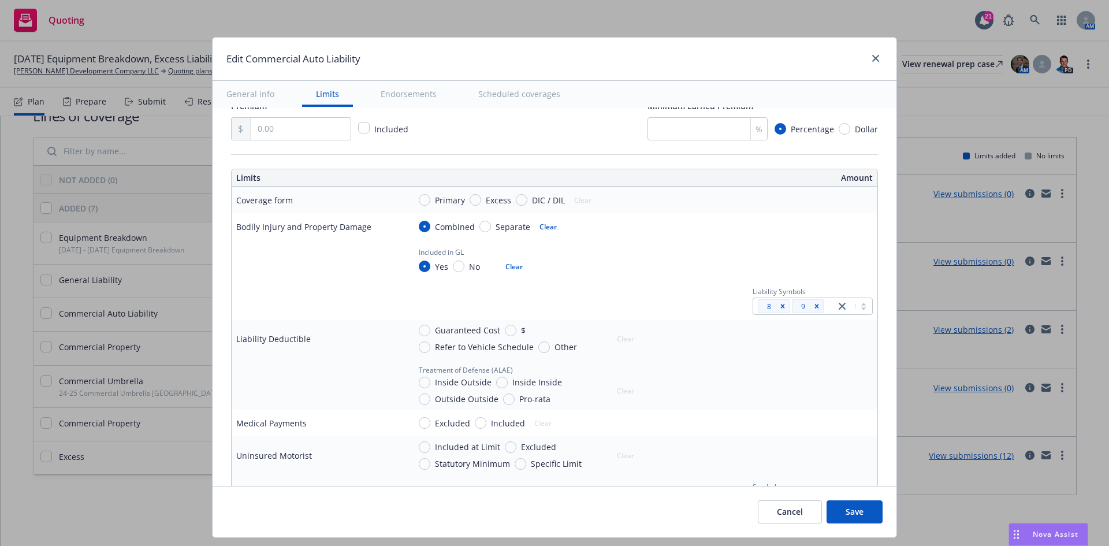
scroll to position [289, 0]
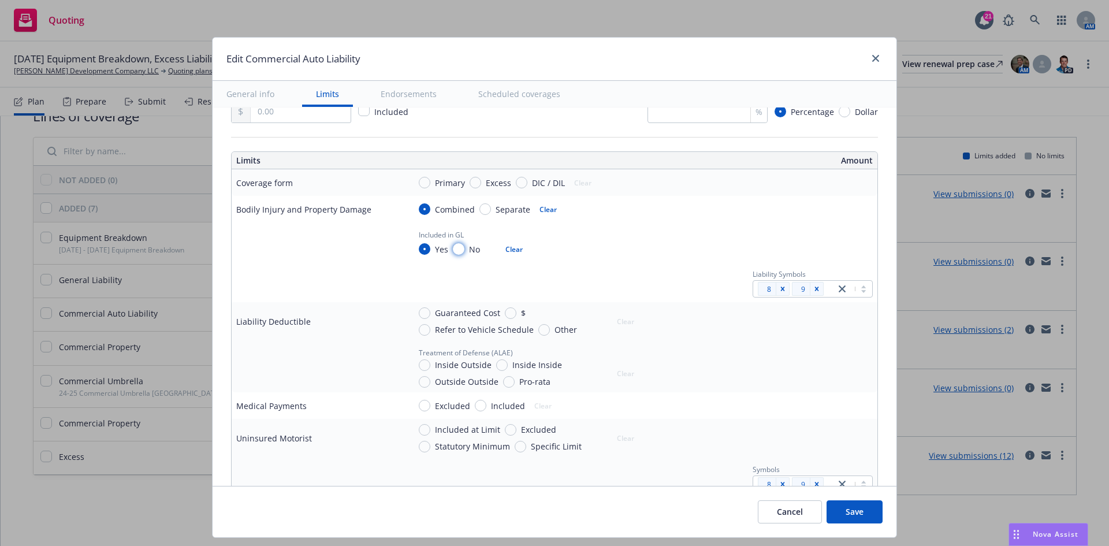
click at [453, 248] on input "No" at bounding box center [459, 249] width 12 height 12
radio input "true"
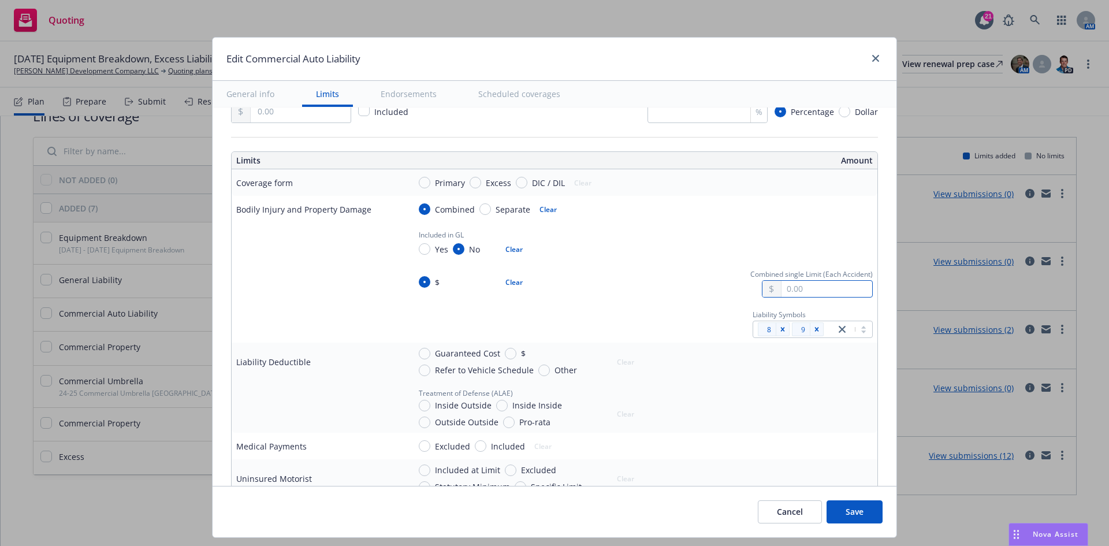
click at [838, 296] on input "text" at bounding box center [826, 289] width 91 height 16
click at [818, 341] on button "$1,000,000.00" at bounding box center [810, 339] width 99 height 21
type input "1,000,000.00"
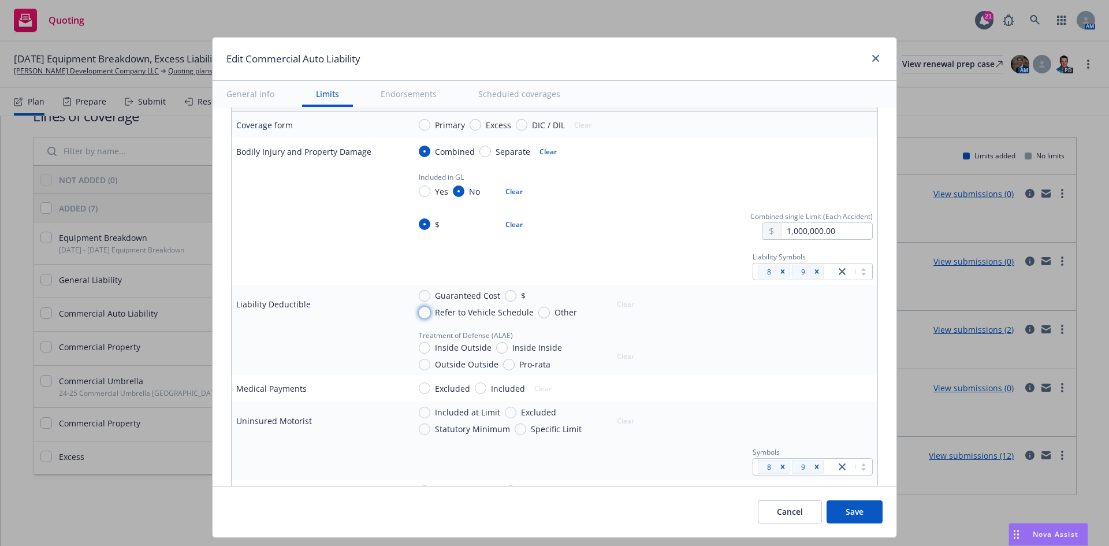
click at [419, 312] on input "Refer to Vehicle Schedule" at bounding box center [425, 313] width 12 height 12
radio input "true"
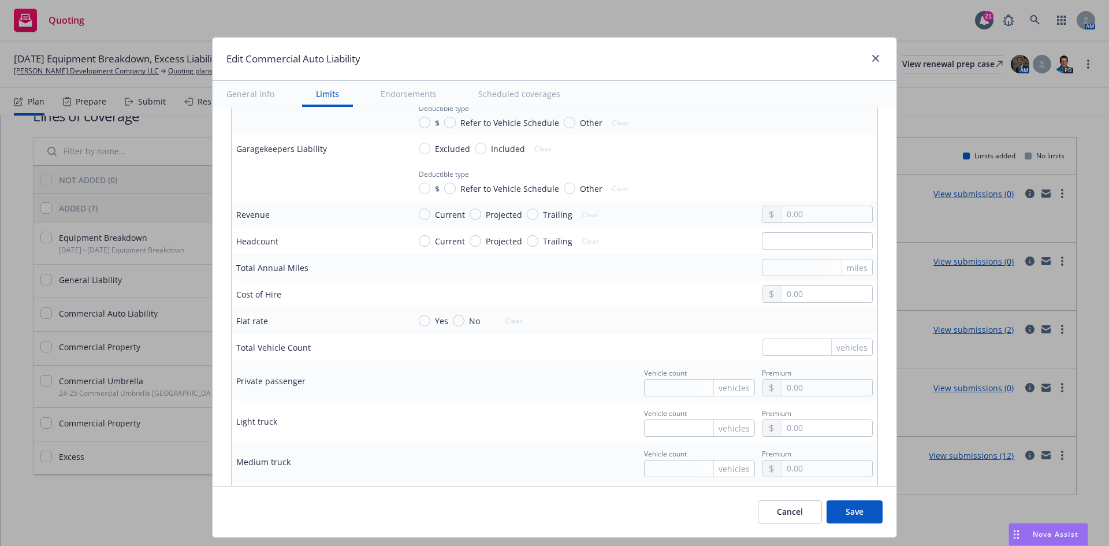
scroll to position [1068, 0]
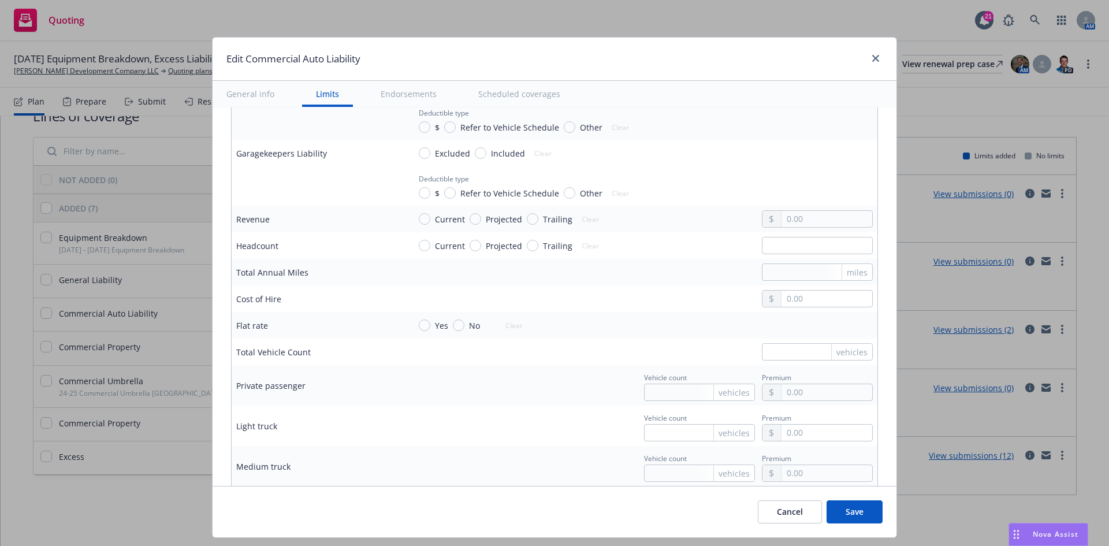
click at [861, 514] on button "Save" at bounding box center [855, 511] width 56 height 23
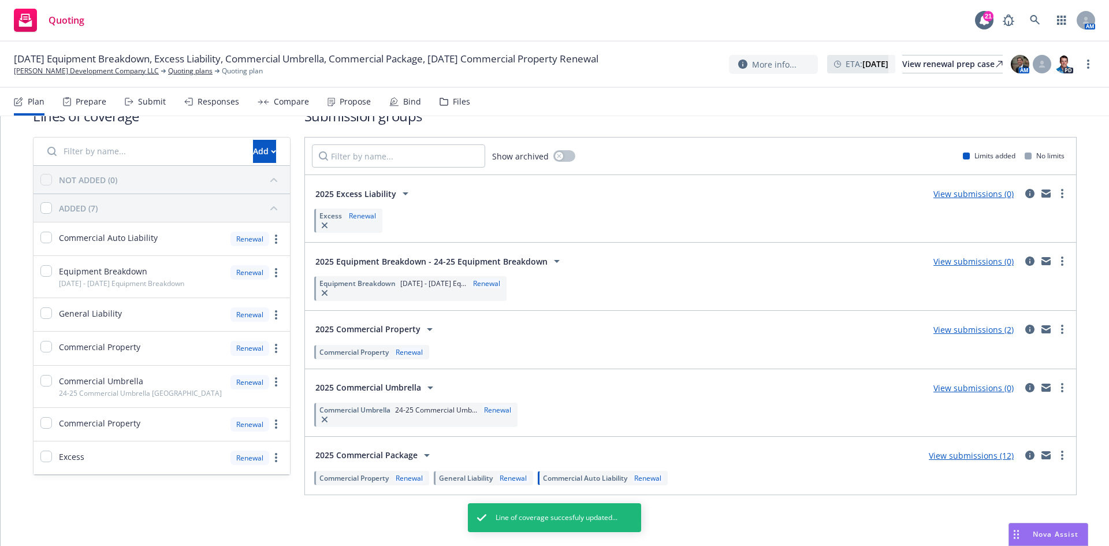
click at [468, 478] on span "General Liability" at bounding box center [466, 478] width 54 height 10
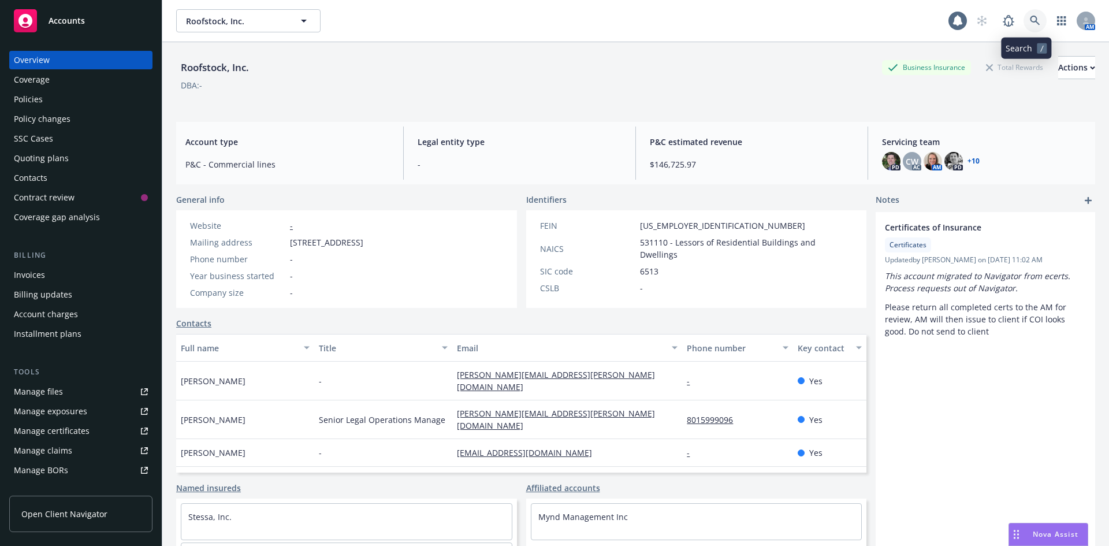
click at [1034, 16] on link at bounding box center [1034, 20] width 23 height 23
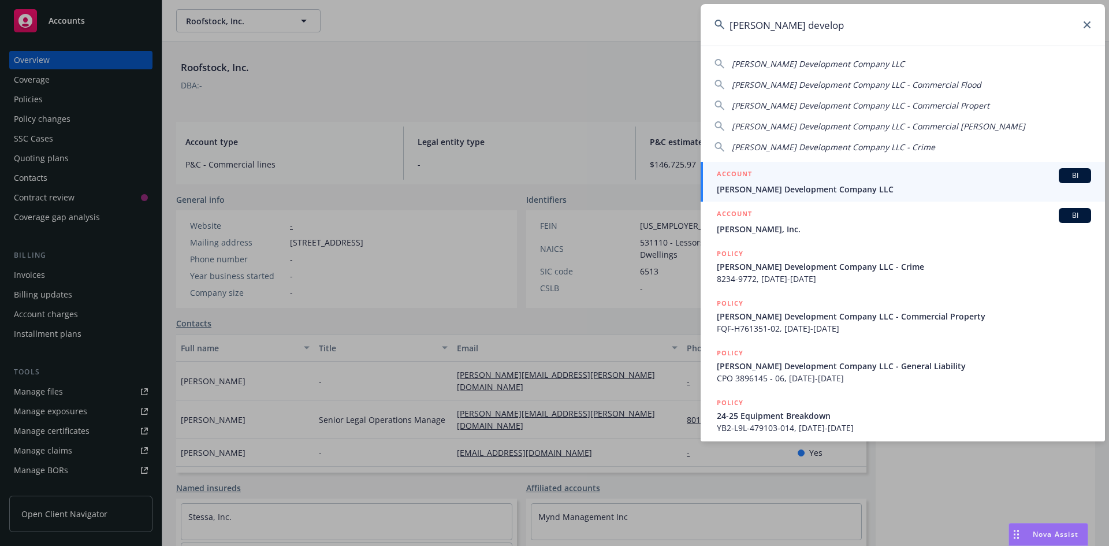
type input "jones develop"
click at [876, 176] on div "ACCOUNT BI" at bounding box center [904, 175] width 374 height 15
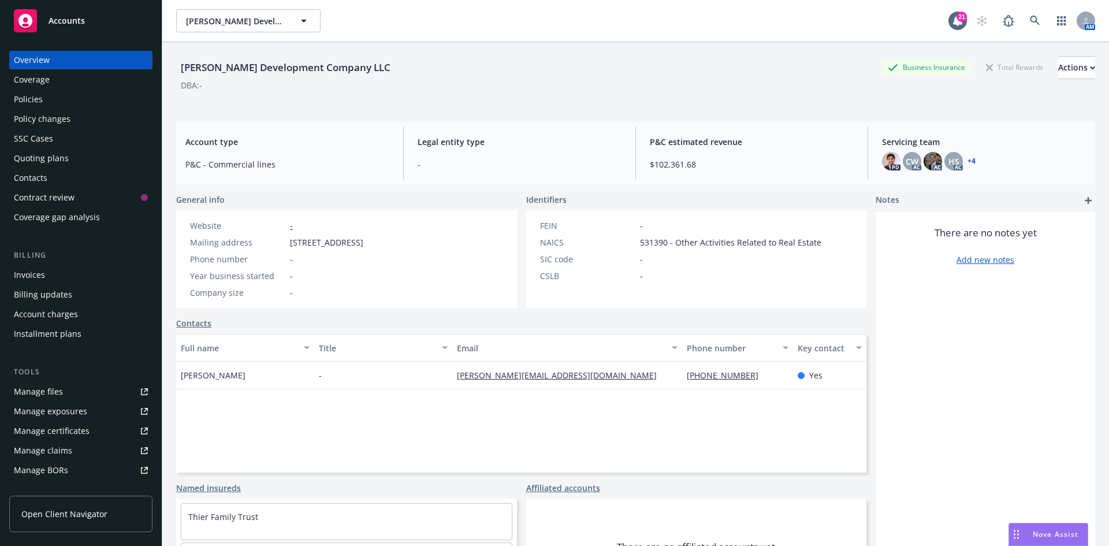
click at [56, 102] on div "Policies" at bounding box center [81, 99] width 134 height 18
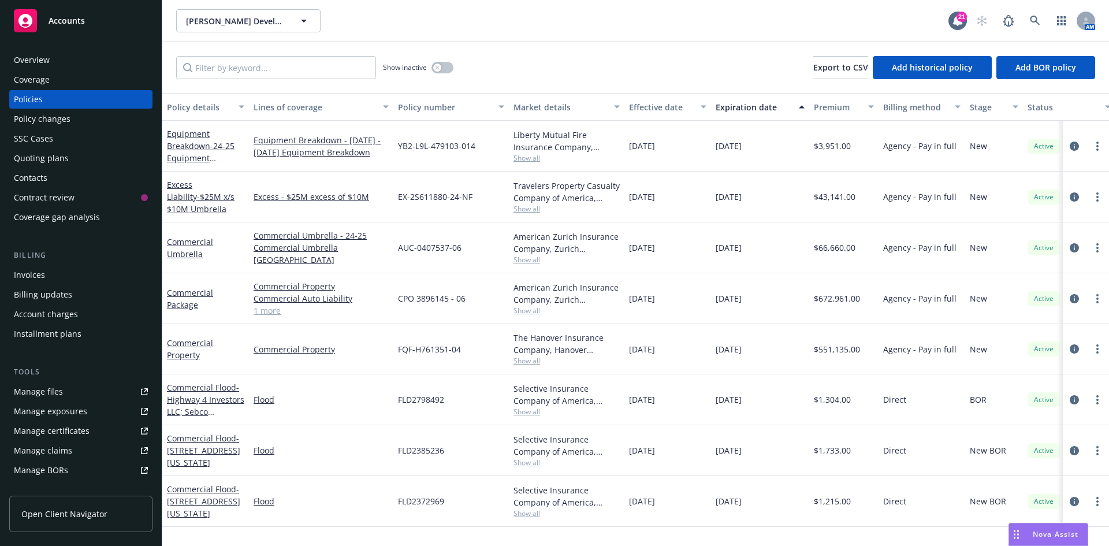
click at [270, 310] on link "1 more" at bounding box center [321, 310] width 135 height 12
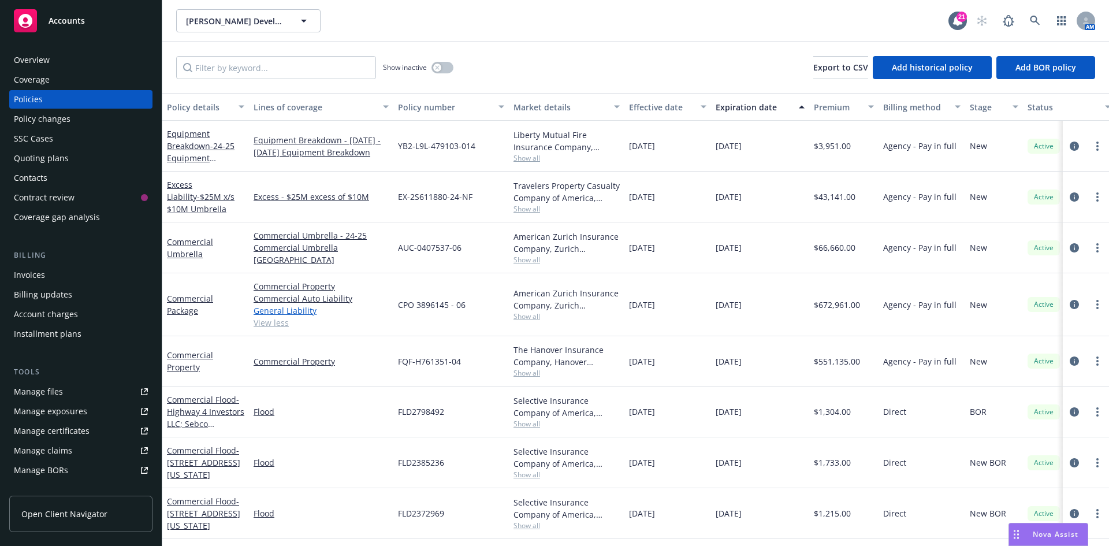
click at [287, 310] on link "General Liability" at bounding box center [321, 310] width 135 height 12
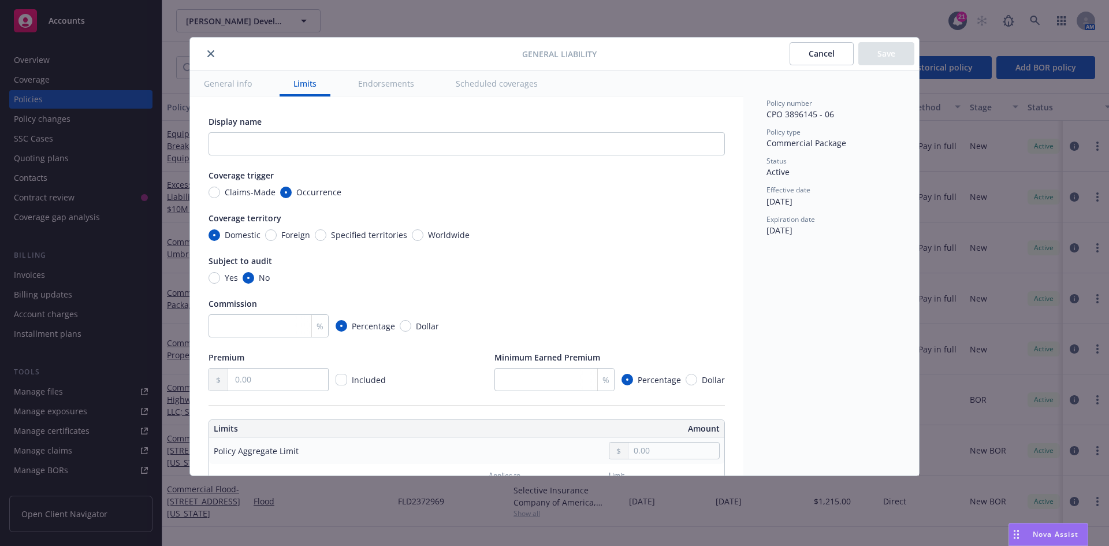
scroll to position [231, 0]
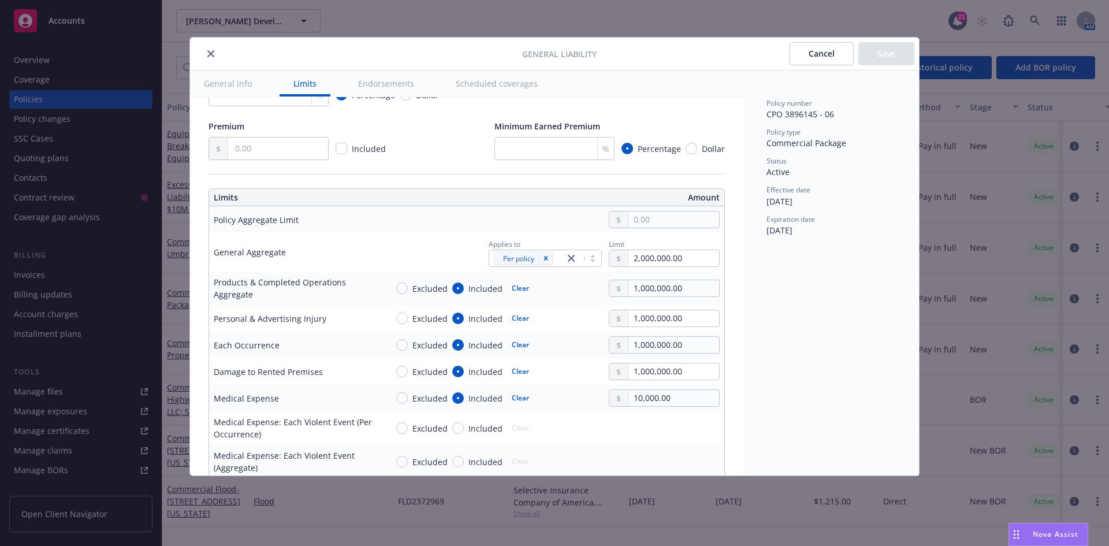
click at [214, 52] on icon "close" at bounding box center [210, 53] width 7 height 7
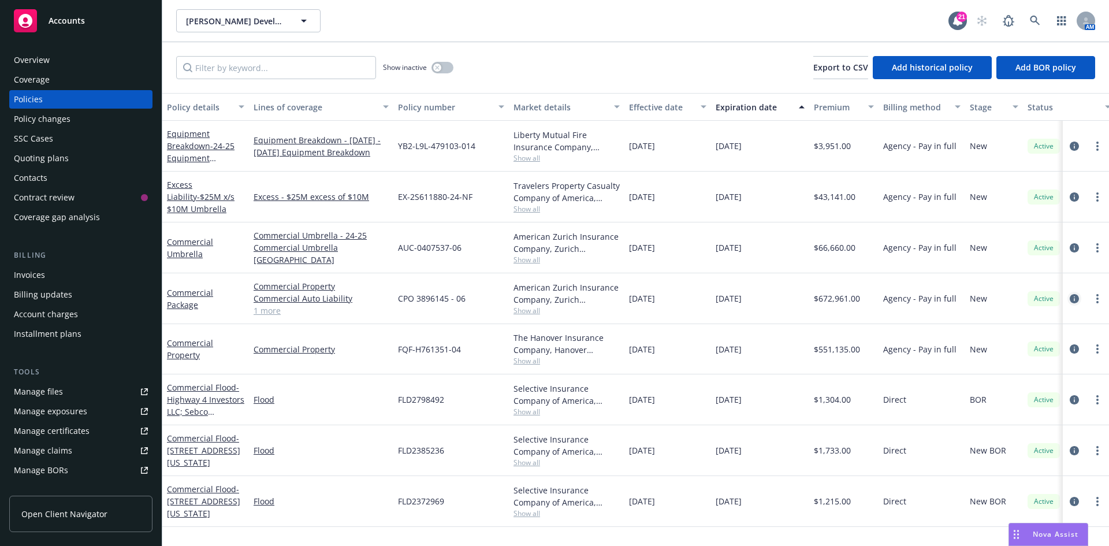
click at [1078, 294] on icon "circleInformation" at bounding box center [1074, 298] width 9 height 9
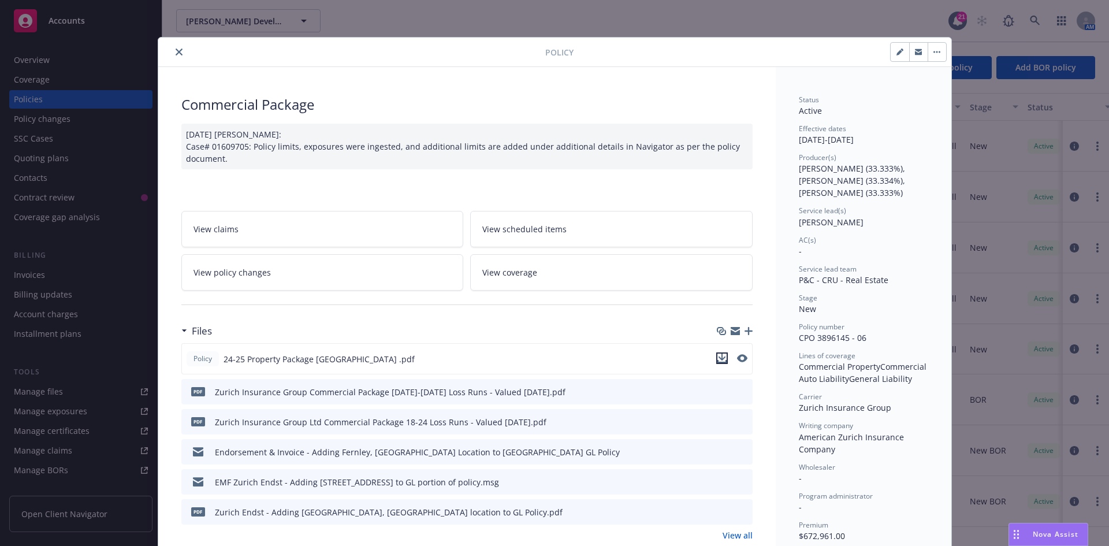
click at [718, 359] on icon "download file" at bounding box center [721, 357] width 9 height 9
click at [176, 54] on icon "close" at bounding box center [179, 52] width 7 height 7
click at [170, 56] on div "Show inactive Export to CSV Add historical policy Add BOR policy" at bounding box center [635, 67] width 947 height 51
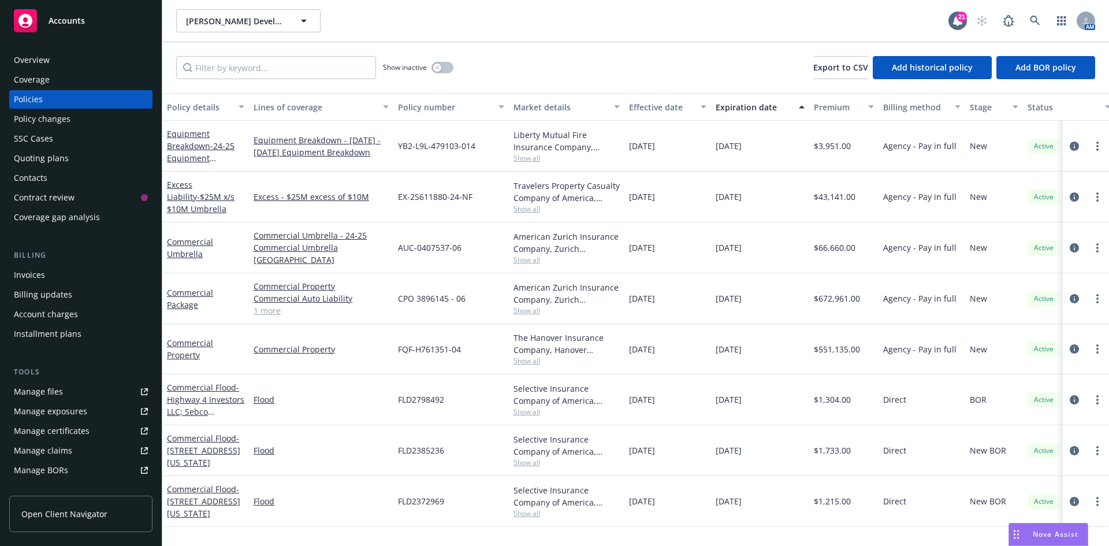
click at [274, 307] on link "1 more" at bounding box center [321, 310] width 135 height 12
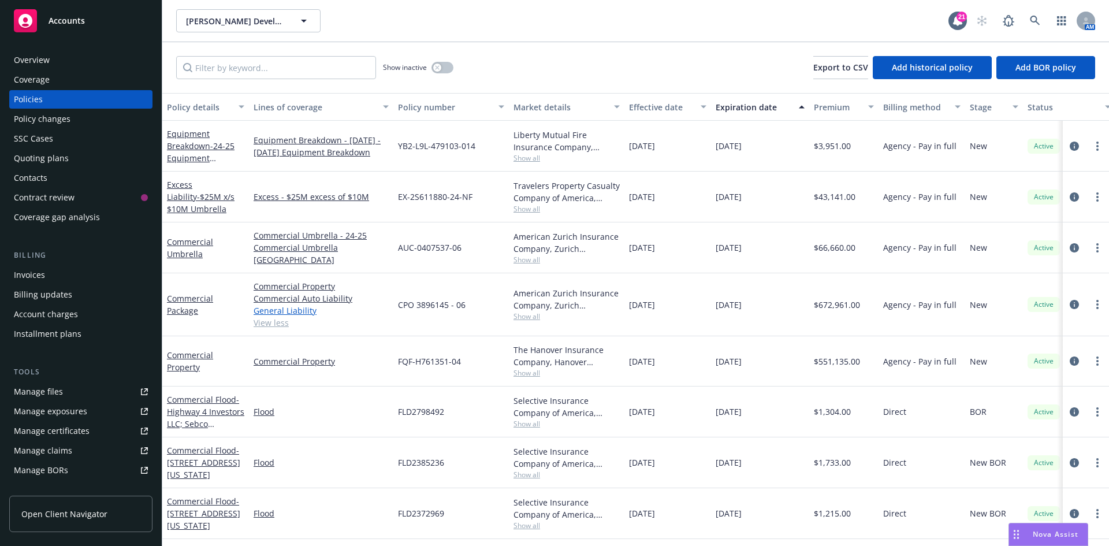
click at [280, 311] on link "General Liability" at bounding box center [321, 310] width 135 height 12
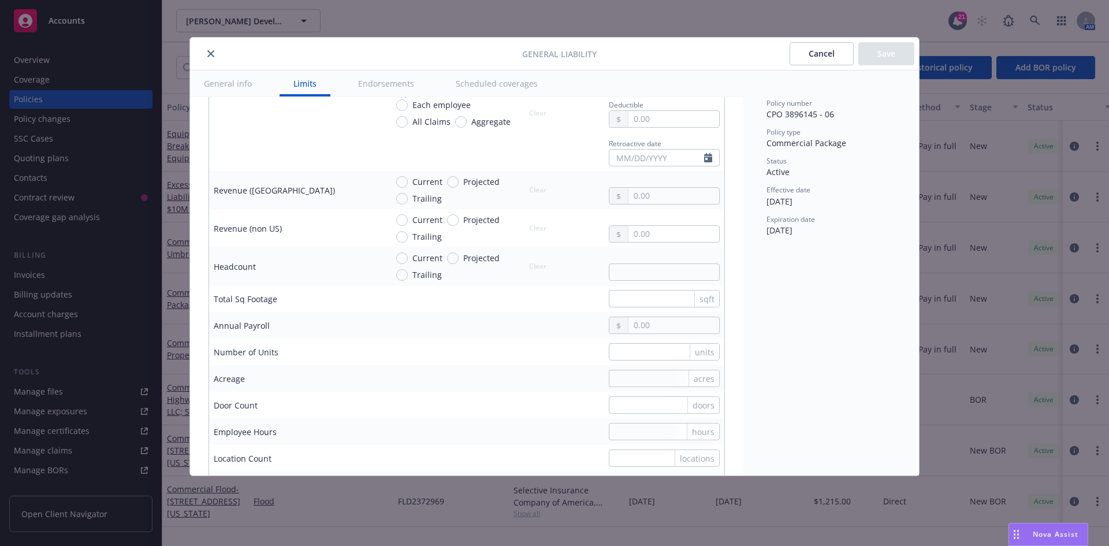
scroll to position [751, 0]
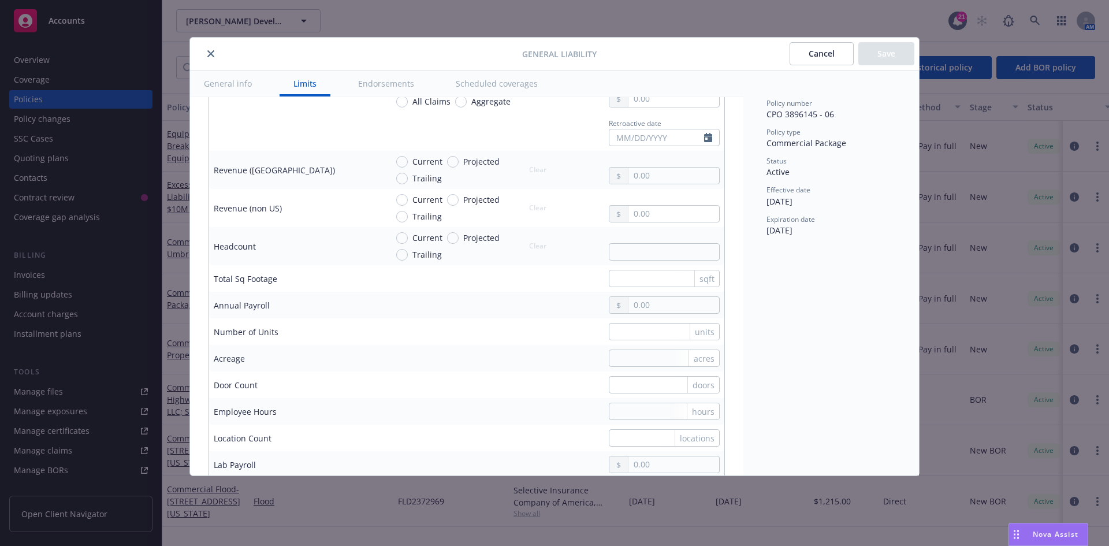
click at [379, 303] on td "Annual Payroll" at bounding box center [295, 305] width 173 height 27
click at [660, 277] on input "text" at bounding box center [664, 278] width 111 height 17
paste input "text"
click at [653, 278] on input "text" at bounding box center [664, 278] width 111 height 17
type input "3121448"
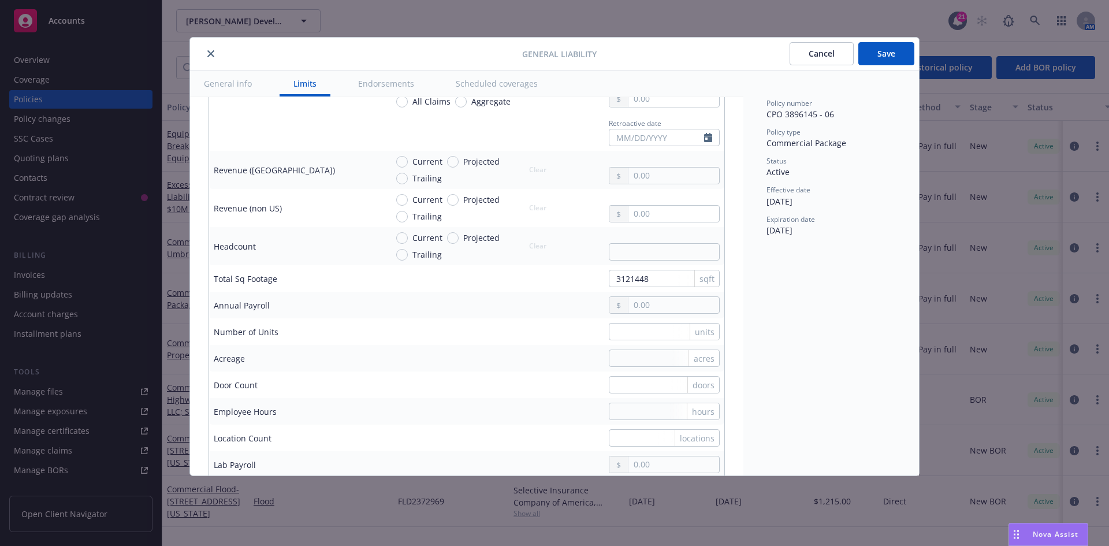
click at [513, 340] on div "units" at bounding box center [553, 331] width 333 height 17
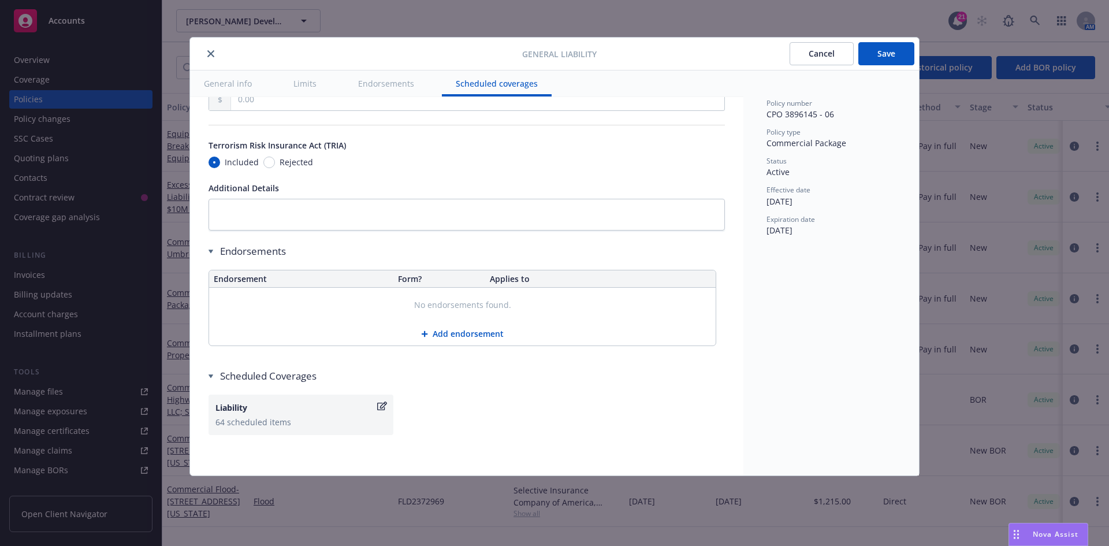
scroll to position [1347, 0]
click at [891, 50] on button "Save" at bounding box center [886, 53] width 56 height 23
